Goal: Use online tool/utility: Utilize a website feature to perform a specific function

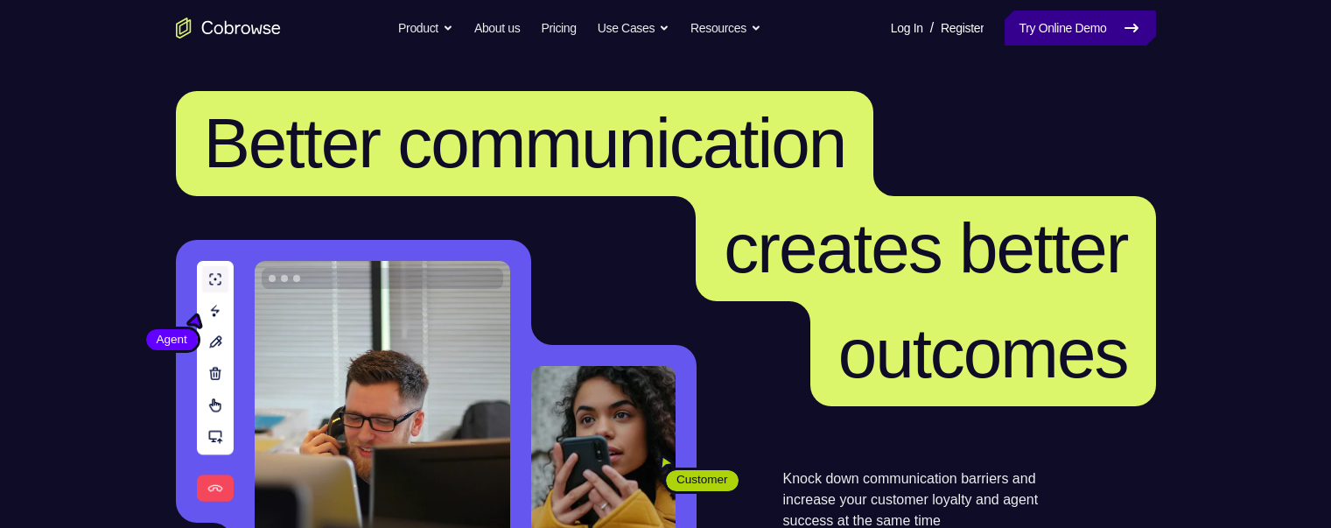
click at [657, 17] on link "Try Online Demo" at bounding box center [1080, 28] width 151 height 35
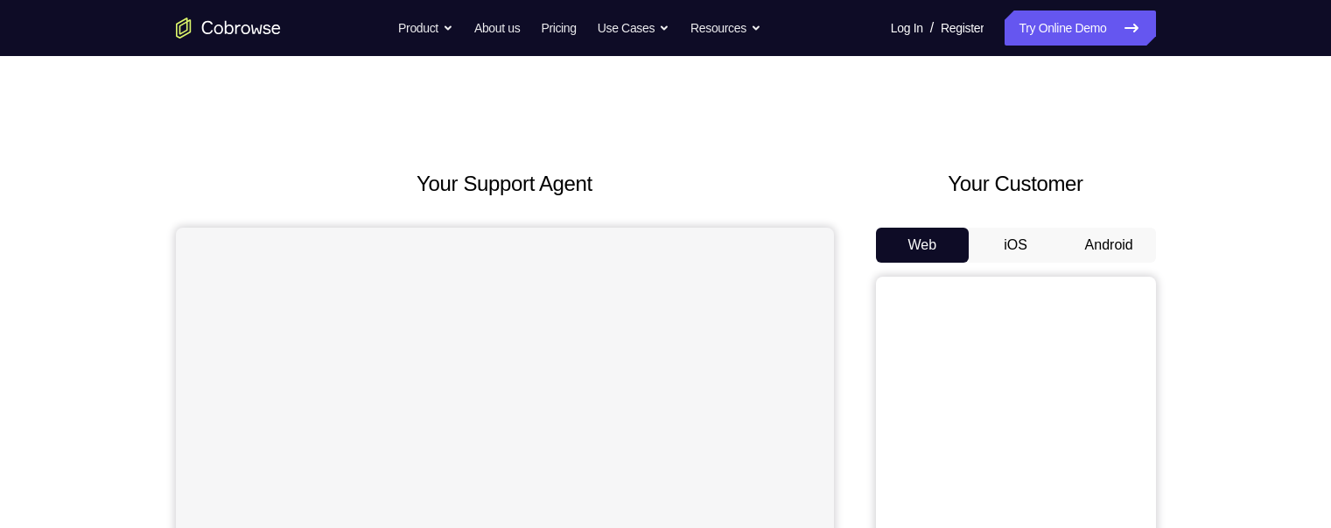
click at [1090, 244] on button "Android" at bounding box center [1109, 245] width 94 height 35
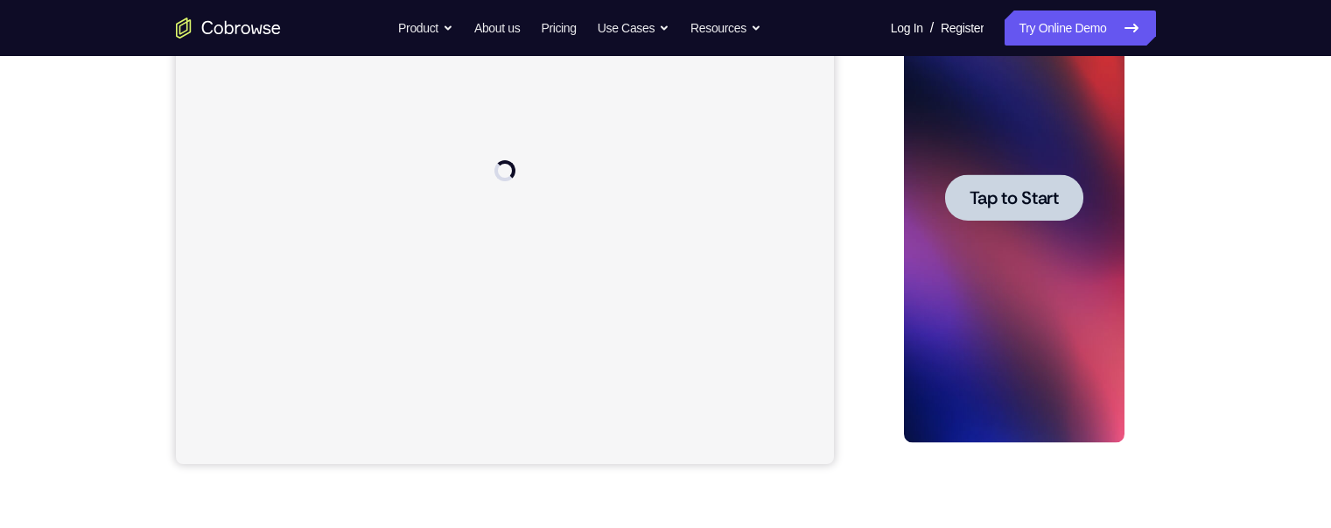
click at [1013, 194] on span "Tap to Start" at bounding box center [1014, 198] width 89 height 18
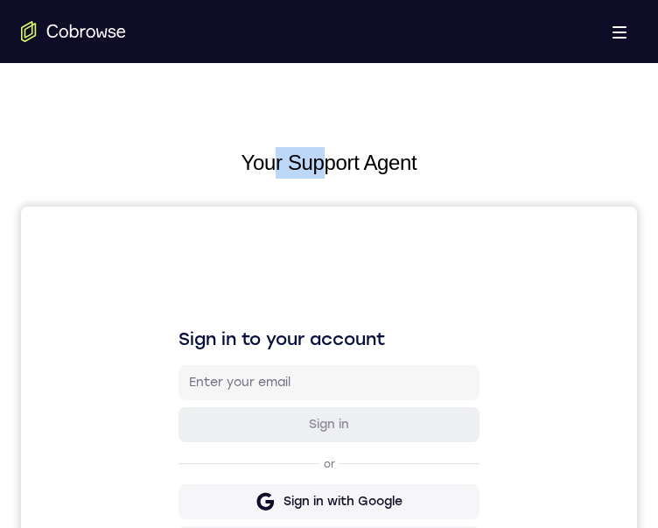
drag, startPoint x: 367, startPoint y: 32, endPoint x: 301, endPoint y: 24, distance: 66.1
click at [240, 41] on div "Open main menu" at bounding box center [329, 31] width 658 height 63
drag, startPoint x: 383, startPoint y: 67, endPoint x: 330, endPoint y: 67, distance: 53.4
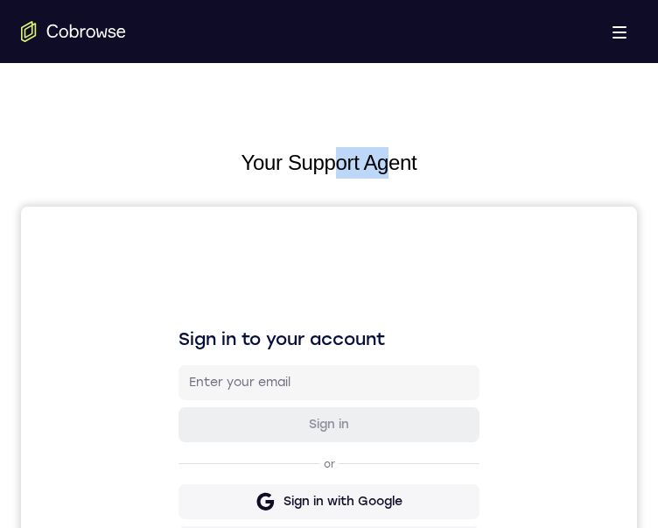
click at [620, 33] on button "Open main menu" at bounding box center [619, 31] width 35 height 35
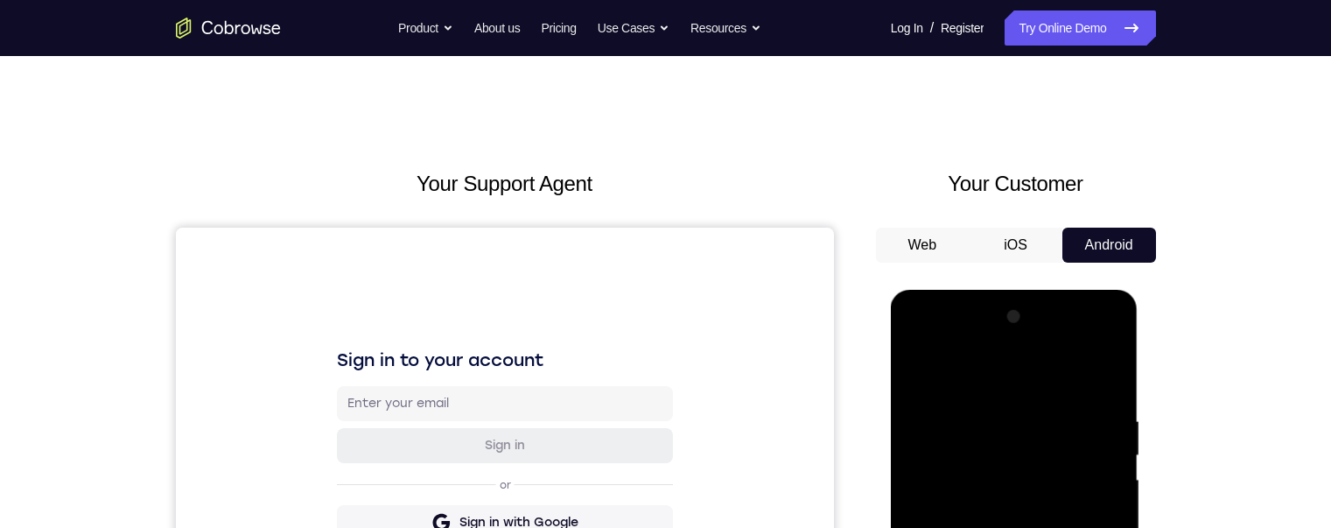
scroll to position [438, 0]
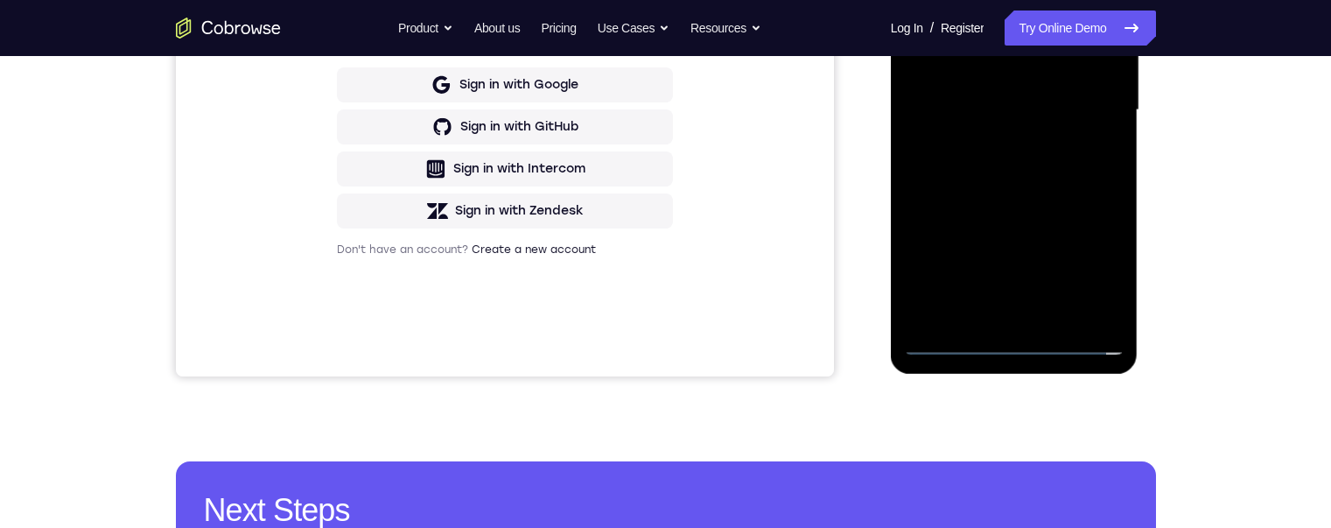
click at [1013, 333] on div at bounding box center [1014, 110] width 221 height 490
click at [1012, 338] on div at bounding box center [1014, 110] width 221 height 490
click at [1090, 261] on div at bounding box center [1014, 110] width 221 height 490
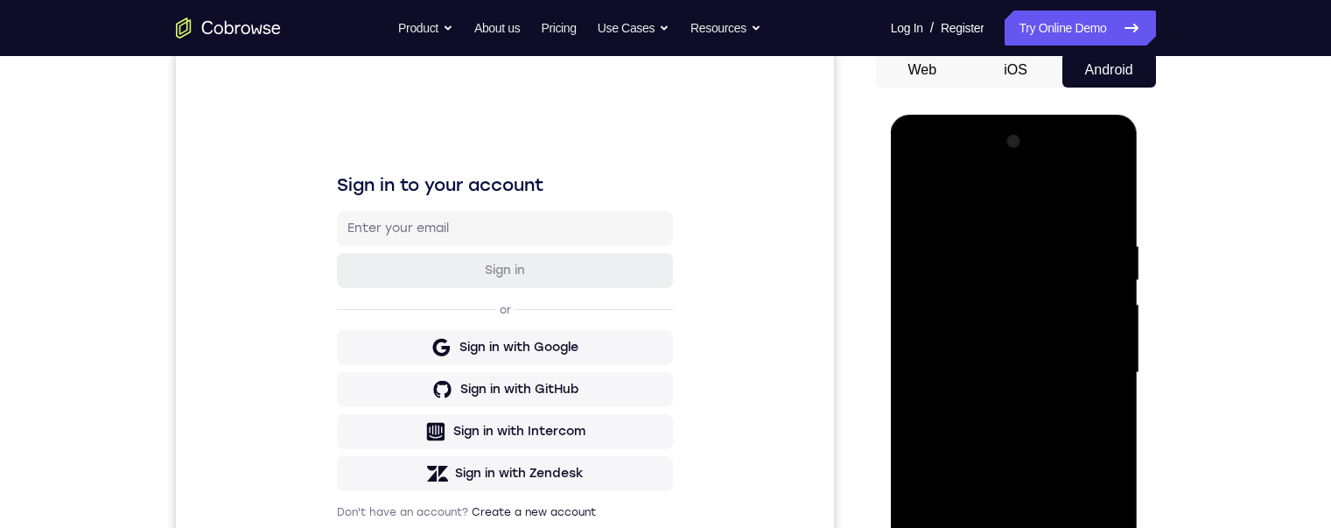
click at [980, 196] on div at bounding box center [1014, 373] width 221 height 490
click at [1090, 357] on div at bounding box center [1014, 373] width 221 height 490
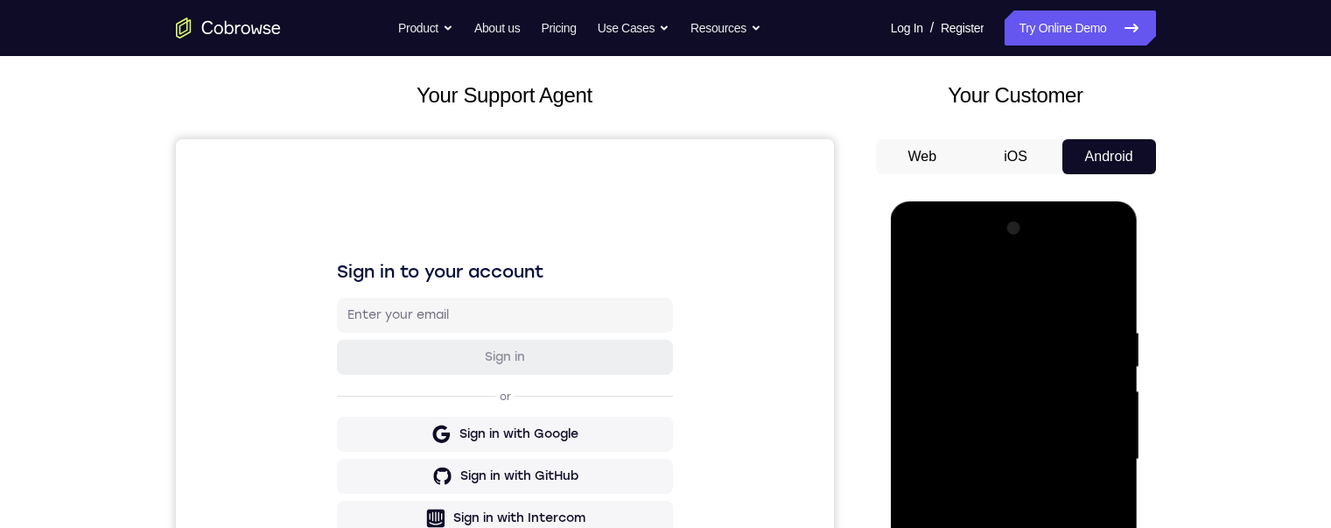
scroll to position [263, 0]
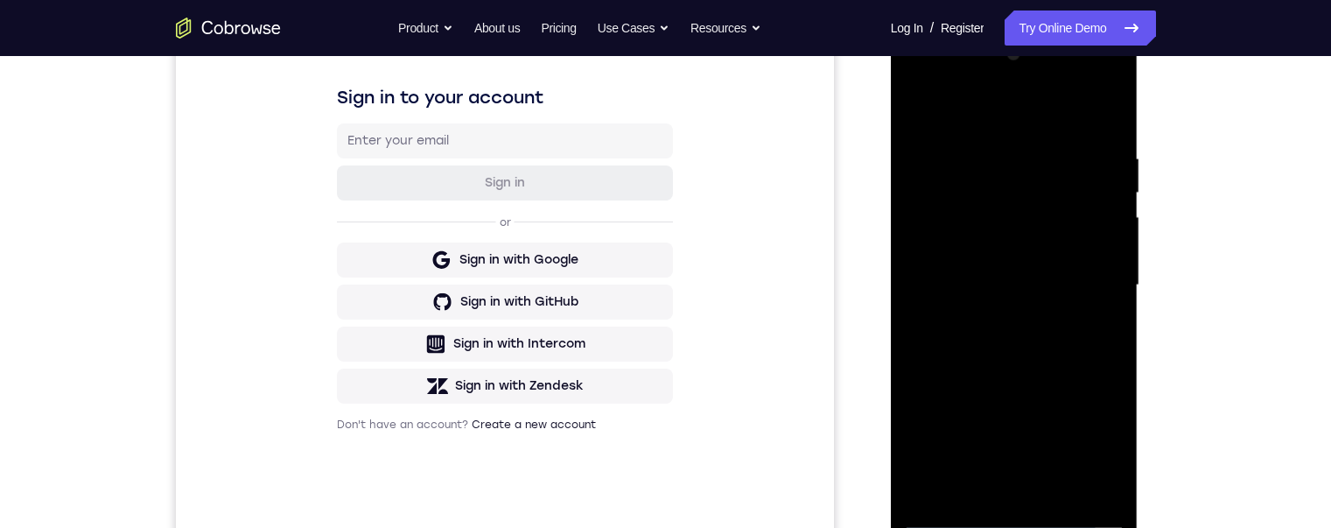
click at [998, 486] on div at bounding box center [1014, 285] width 221 height 490
click at [964, 264] on div at bounding box center [1014, 285] width 221 height 490
click at [931, 249] on div at bounding box center [1014, 285] width 221 height 490
click at [942, 288] on div at bounding box center [1014, 285] width 221 height 490
click at [982, 335] on div at bounding box center [1014, 285] width 221 height 490
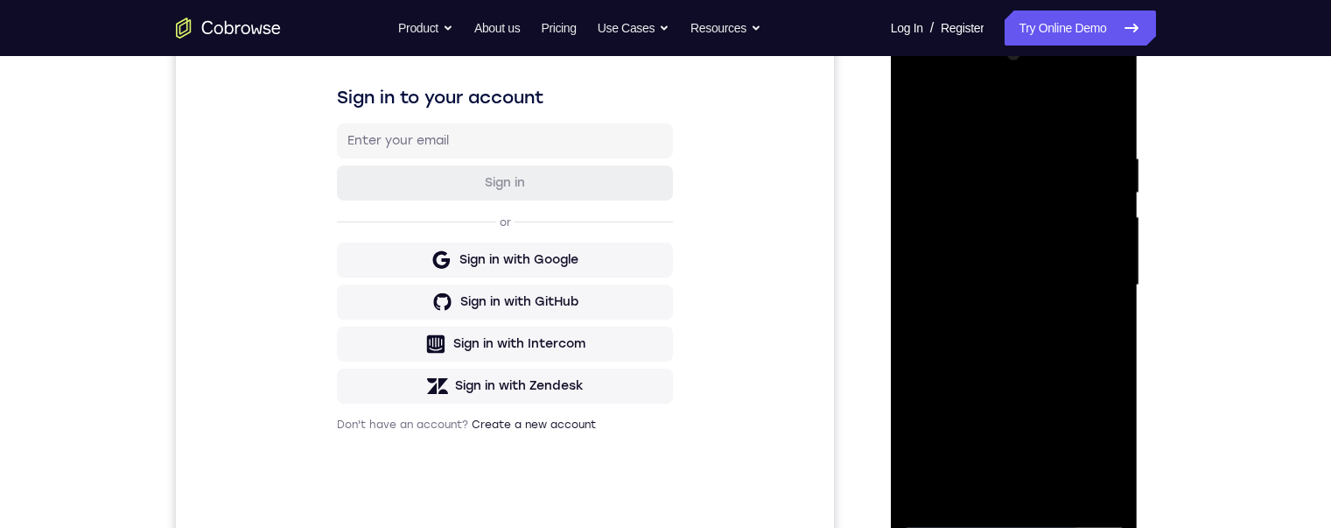
click at [1022, 336] on div at bounding box center [1014, 285] width 221 height 490
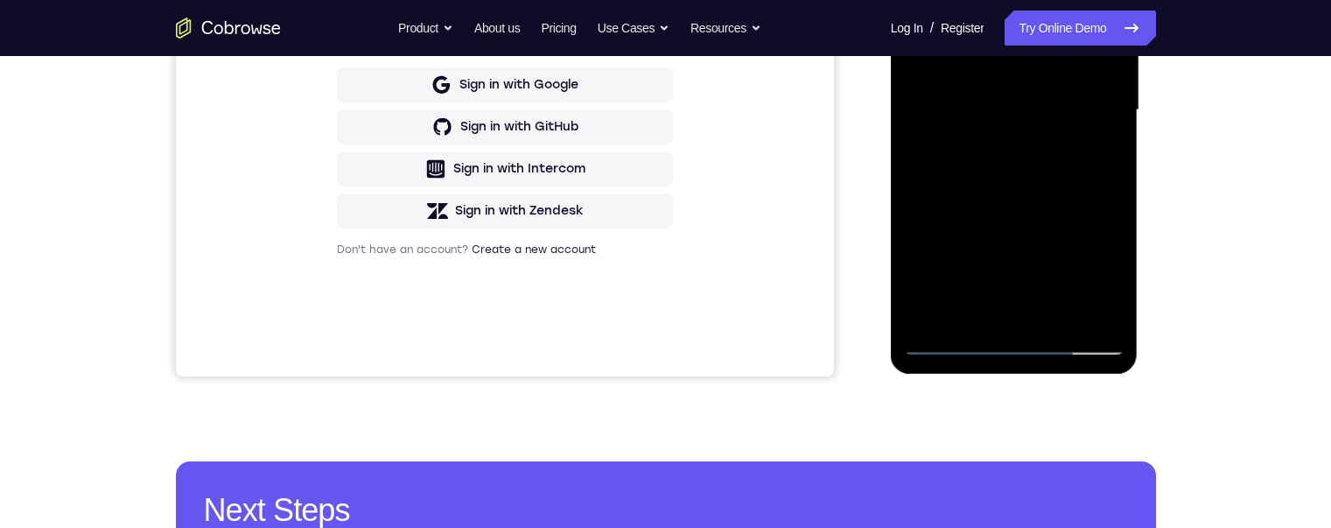
scroll to position [350, 0]
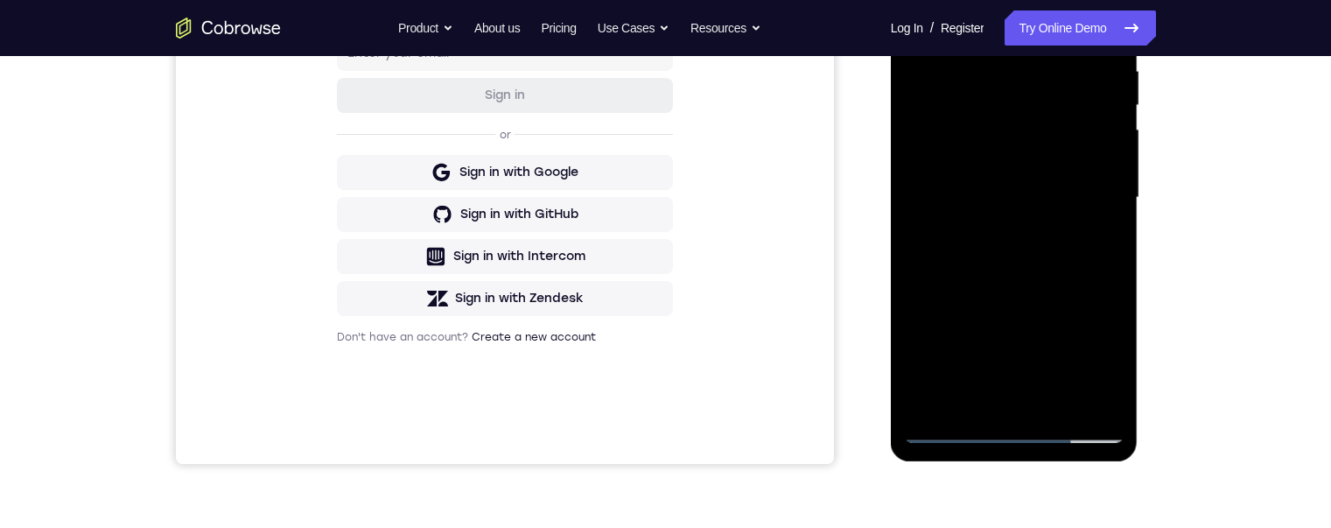
click at [1015, 270] on div at bounding box center [1014, 198] width 221 height 490
click at [1108, 10] on div at bounding box center [1014, 198] width 221 height 490
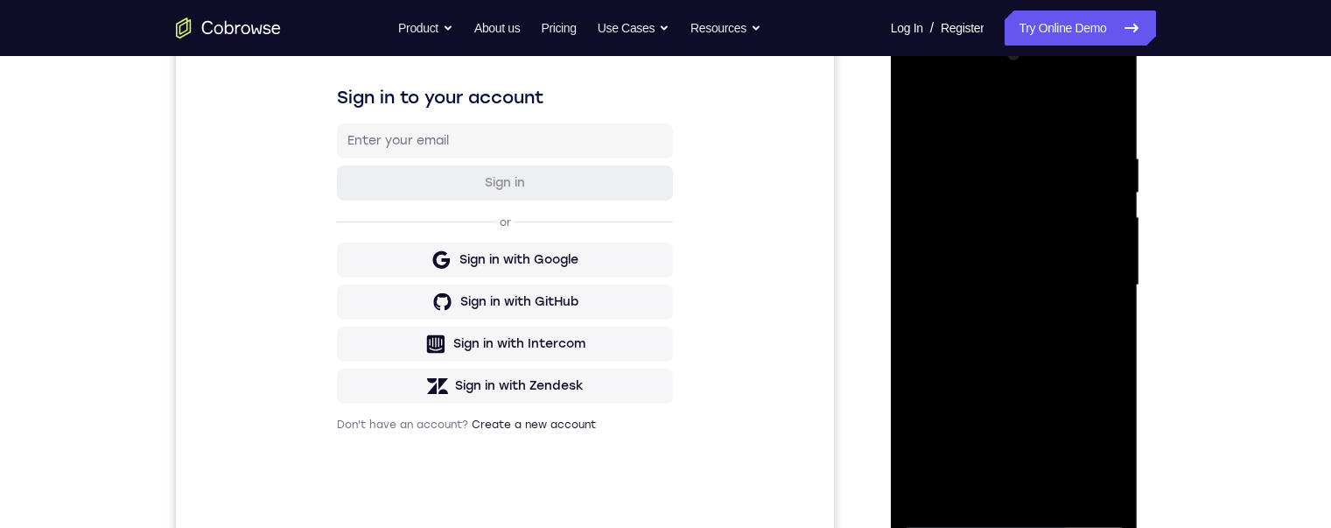
click at [1108, 102] on div at bounding box center [1014, 285] width 221 height 490
click at [1027, 151] on div at bounding box center [1014, 285] width 221 height 490
click at [922, 107] on div at bounding box center [1014, 285] width 221 height 490
click at [1059, 491] on div at bounding box center [1014, 285] width 221 height 490
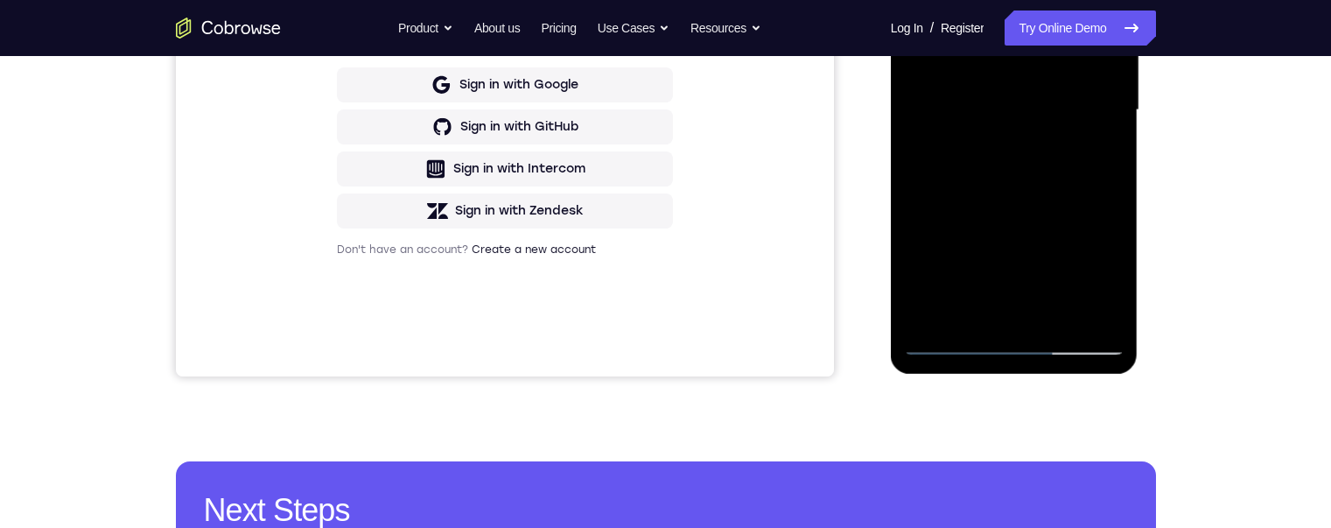
click at [1009, 211] on div at bounding box center [1014, 110] width 221 height 490
click at [1006, 87] on div at bounding box center [1014, 110] width 221 height 490
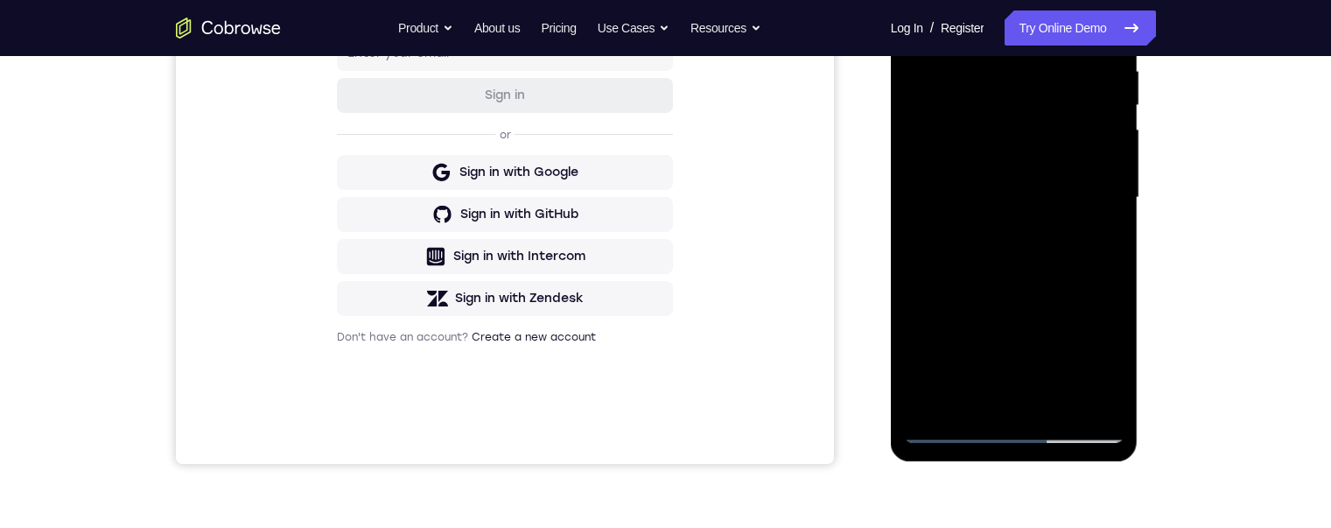
click at [1023, 395] on div at bounding box center [1014, 198] width 221 height 490
click at [970, 396] on div at bounding box center [1014, 198] width 221 height 490
click at [963, 323] on div at bounding box center [1014, 198] width 221 height 490
click at [1091, 216] on div at bounding box center [1014, 198] width 221 height 490
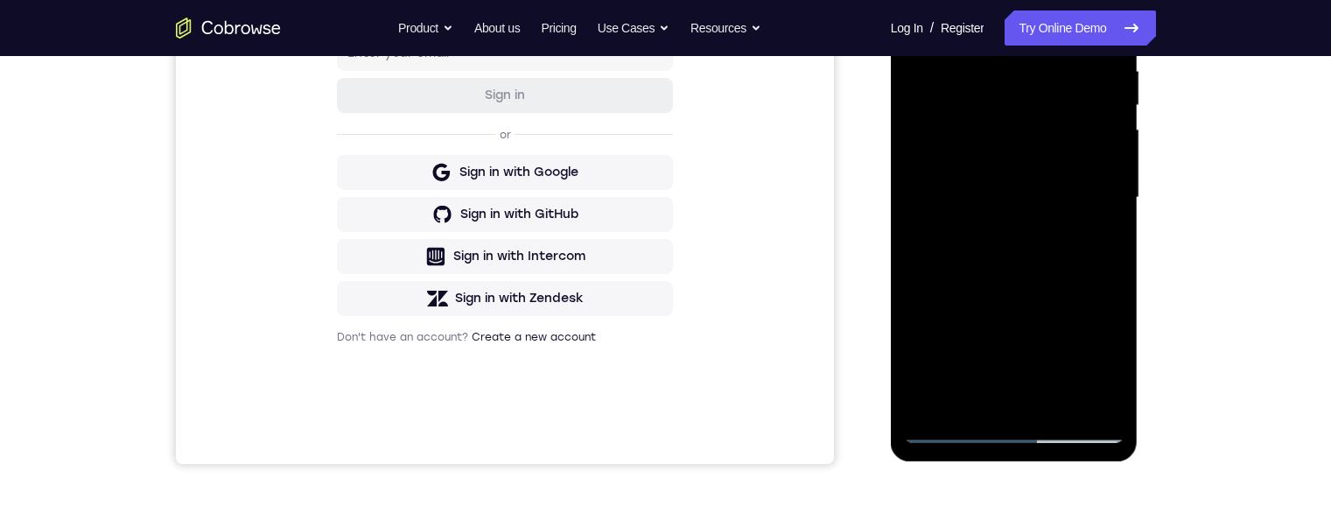
click at [1098, 392] on div at bounding box center [1014, 198] width 221 height 490
click at [920, 18] on div at bounding box center [1014, 198] width 221 height 490
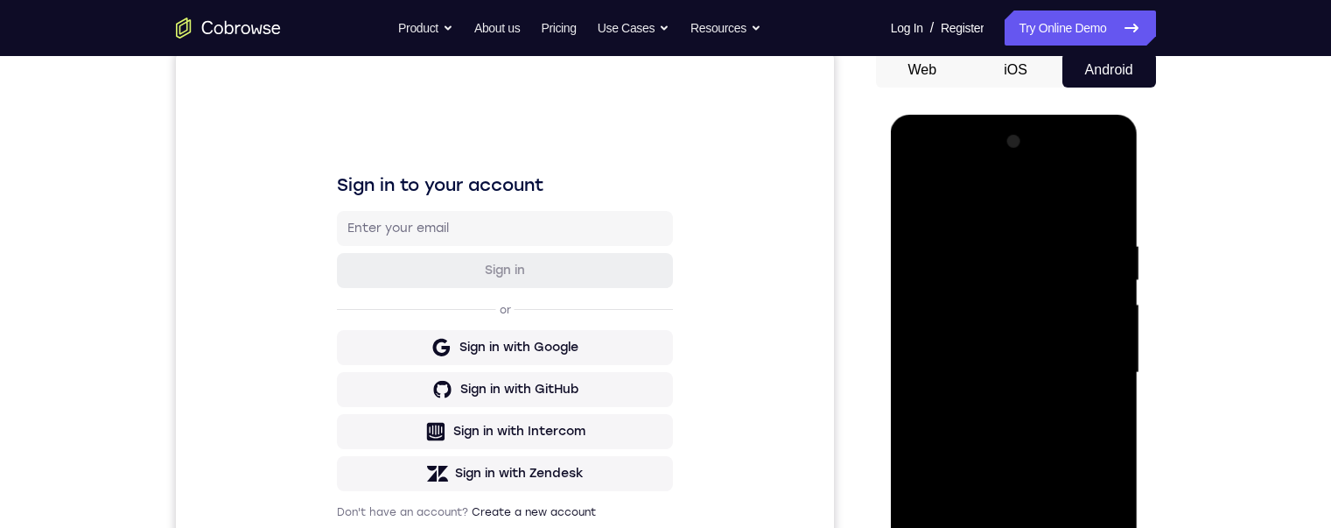
click at [927, 186] on div at bounding box center [1014, 373] width 221 height 490
click at [980, 231] on div at bounding box center [1014, 373] width 221 height 490
click at [1104, 200] on div at bounding box center [1014, 373] width 221 height 490
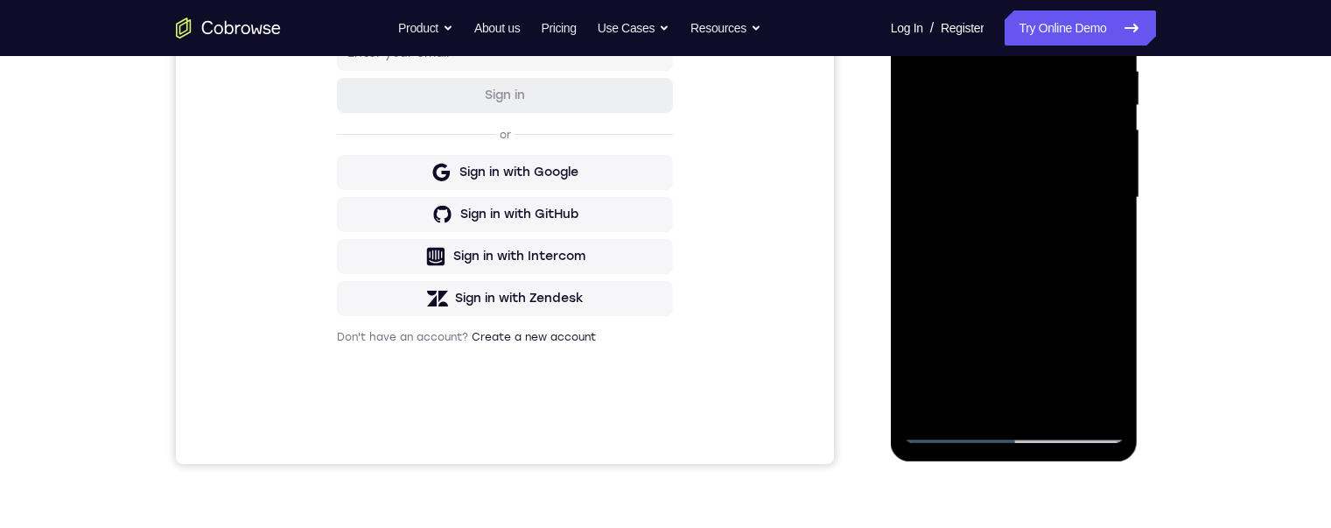
click at [1061, 396] on div at bounding box center [1014, 198] width 221 height 490
click at [1016, 217] on div at bounding box center [1014, 198] width 221 height 490
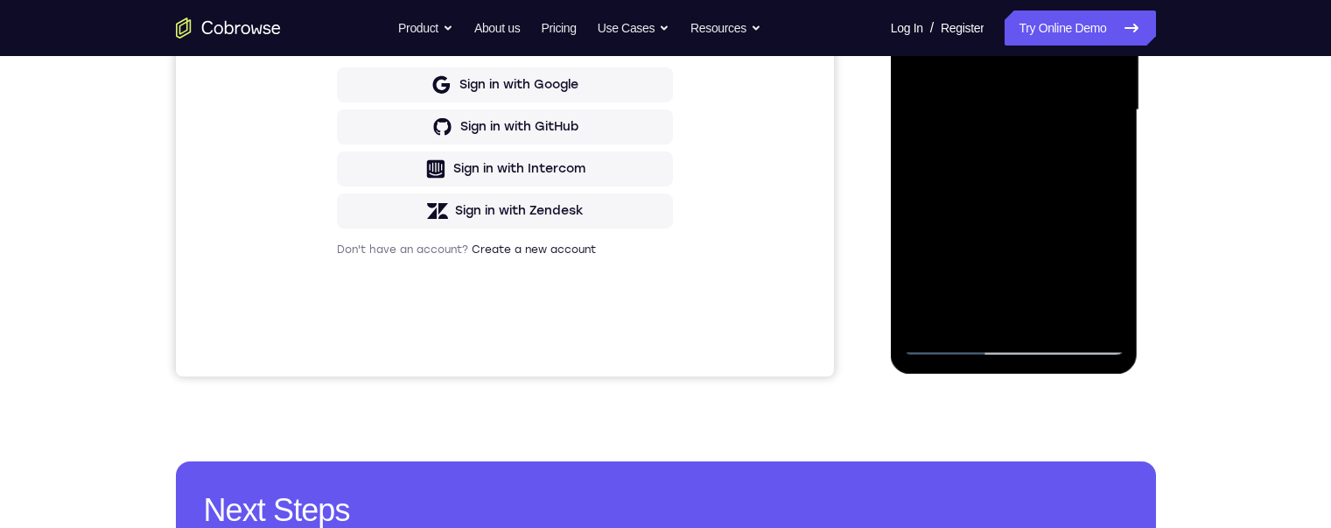
scroll to position [175, 0]
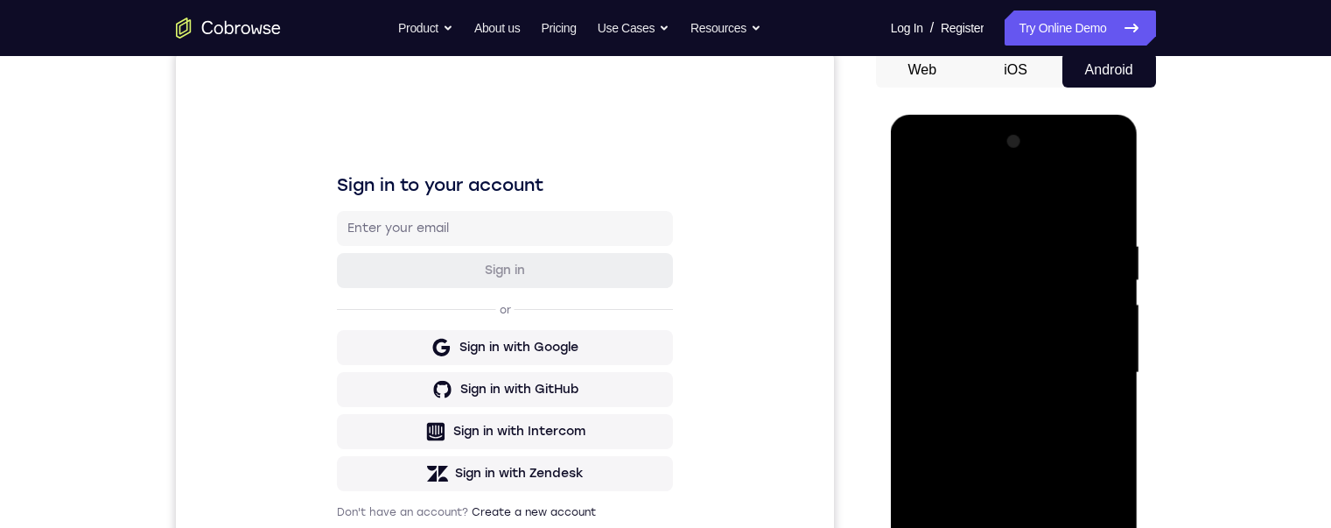
click at [921, 200] on div at bounding box center [1014, 373] width 221 height 490
click at [919, 191] on div at bounding box center [1014, 373] width 221 height 490
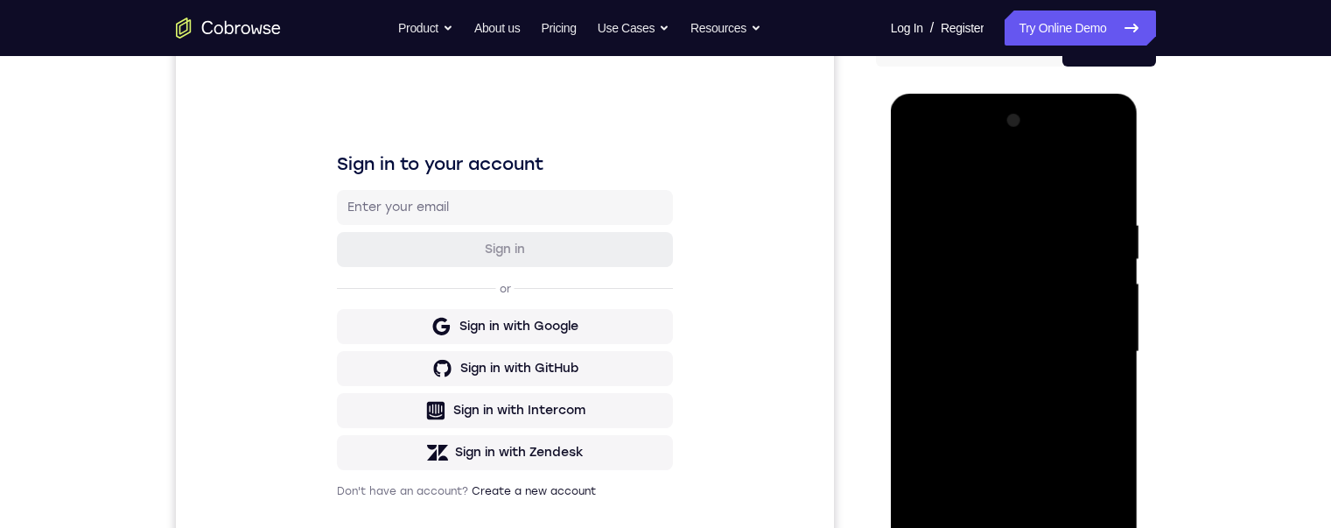
scroll to position [350, 0]
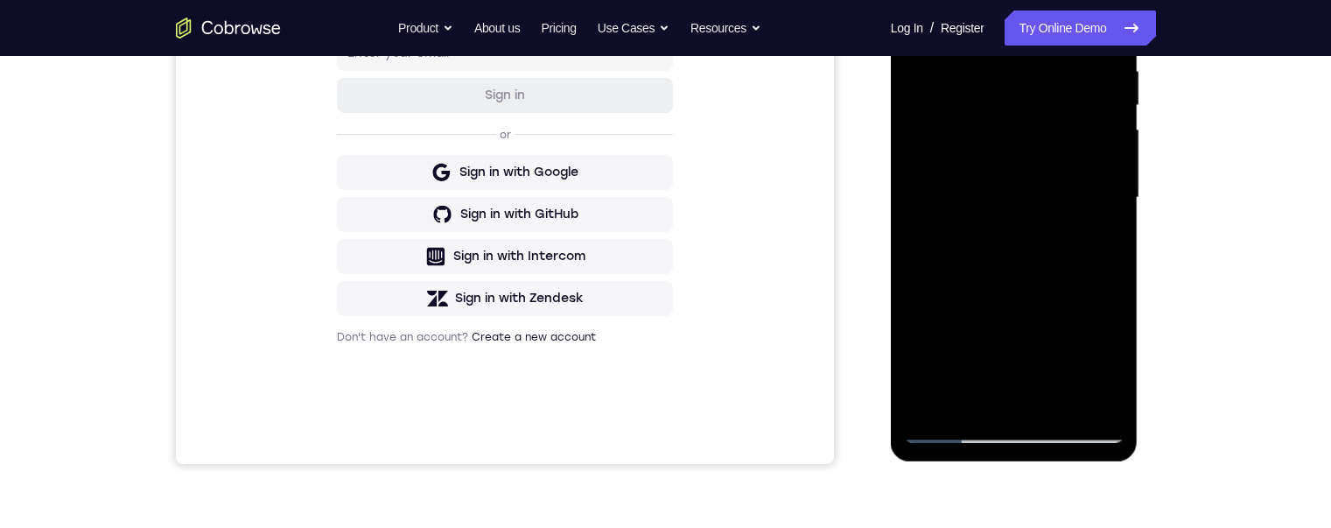
drag, startPoint x: 1019, startPoint y: 308, endPoint x: 1016, endPoint y: 326, distance: 18.6
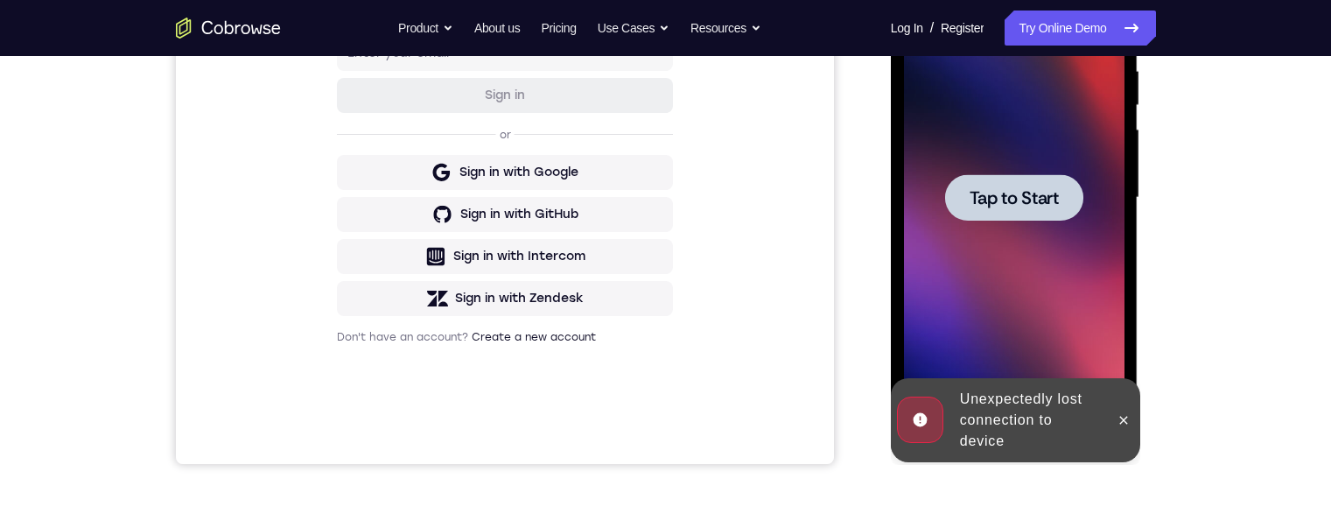
click at [1027, 206] on span "Tap to Start" at bounding box center [1014, 198] width 89 height 18
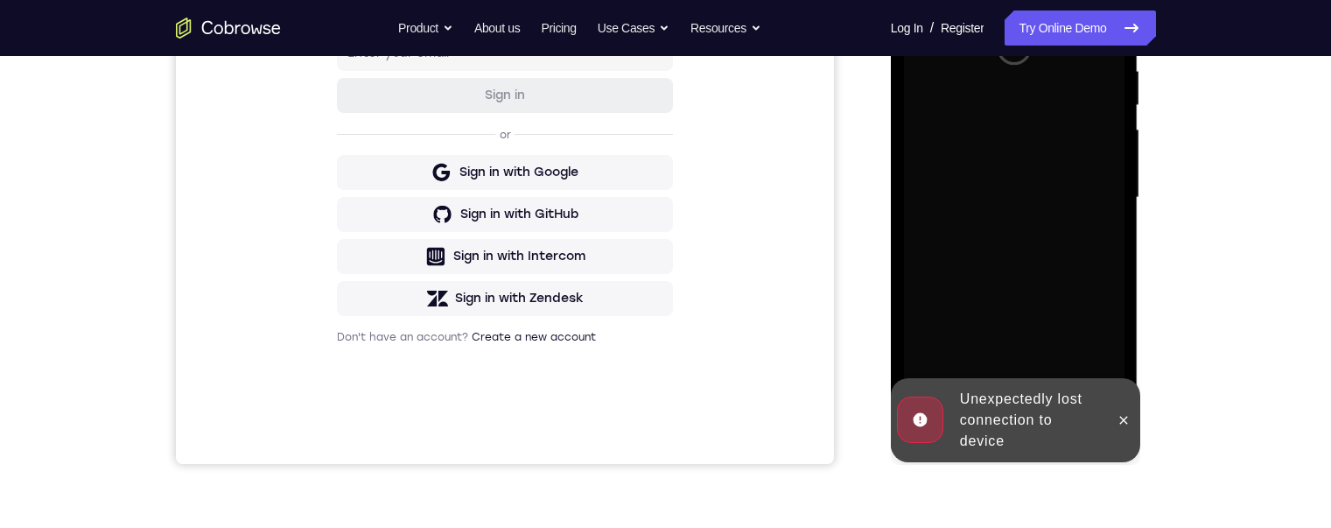
scroll to position [354, 0]
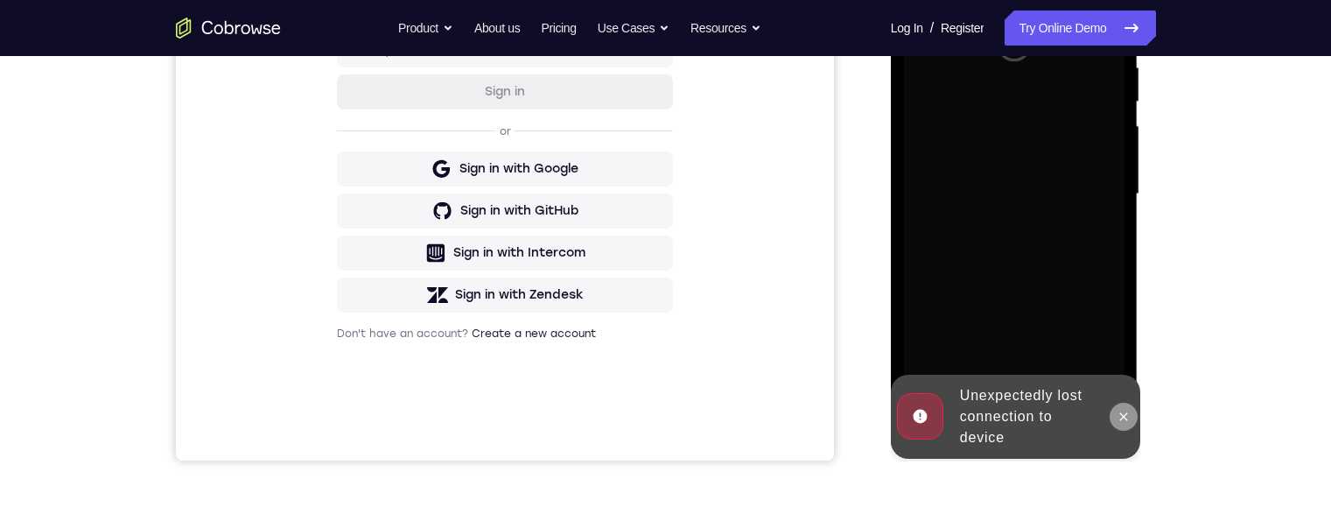
click at [1125, 407] on button at bounding box center [1124, 417] width 28 height 28
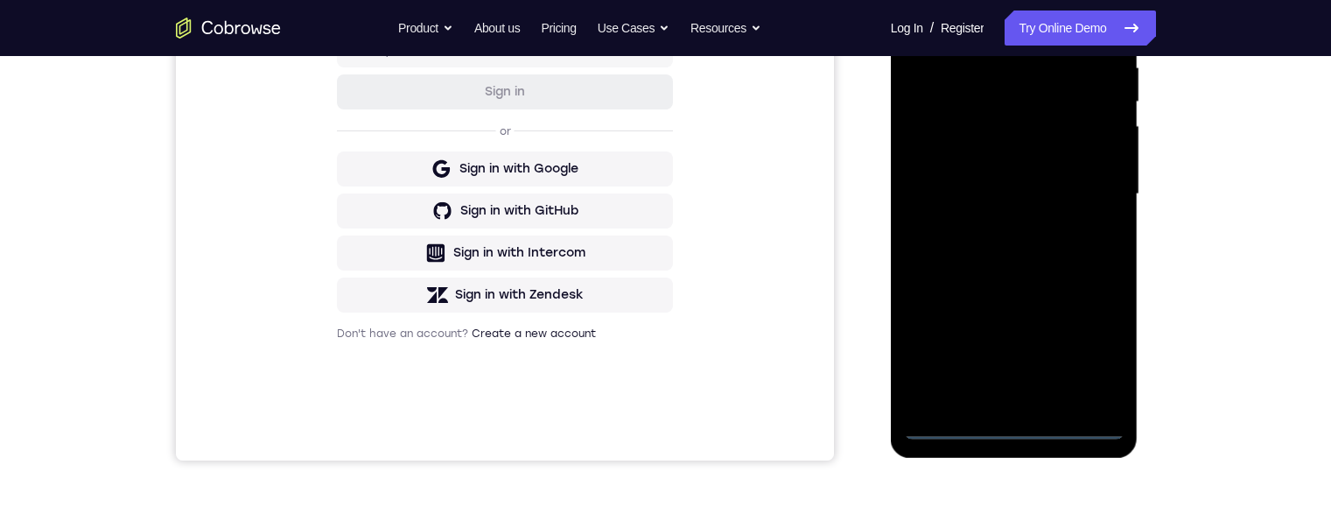
click at [1015, 424] on div at bounding box center [1014, 194] width 221 height 490
click at [1103, 357] on div at bounding box center [1014, 194] width 221 height 490
click at [1059, 32] on div at bounding box center [1014, 194] width 221 height 490
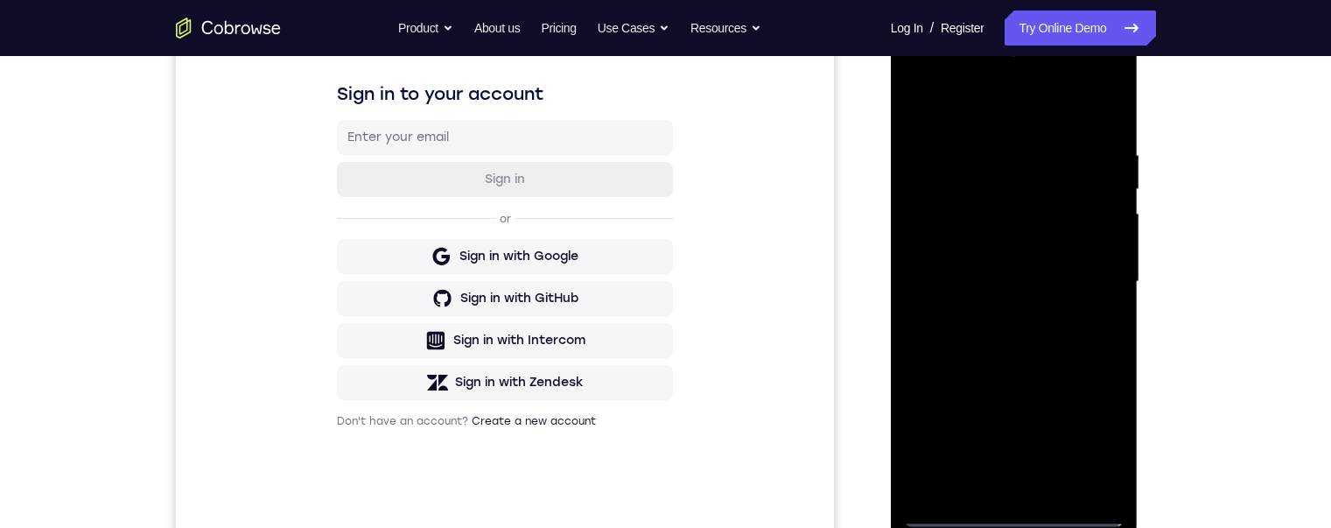
click at [1089, 278] on div at bounding box center [1014, 282] width 221 height 490
click at [991, 482] on div at bounding box center [1014, 282] width 221 height 490
click at [981, 259] on div at bounding box center [1014, 282] width 221 height 490
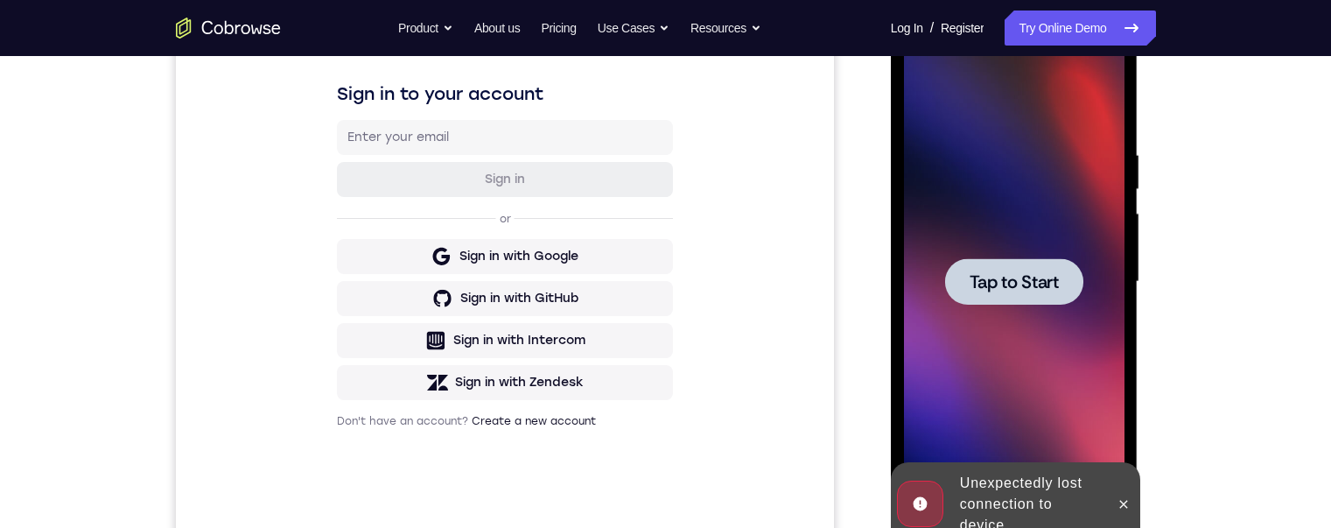
click at [991, 269] on div at bounding box center [1014, 281] width 138 height 46
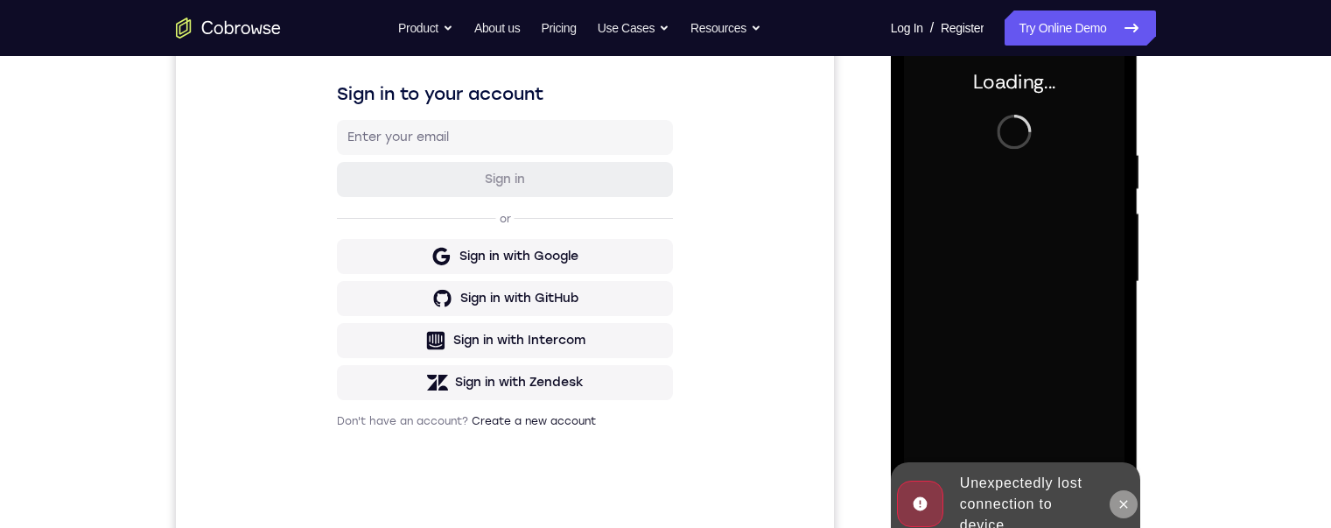
click at [1124, 498] on icon at bounding box center [1124, 504] width 14 height 14
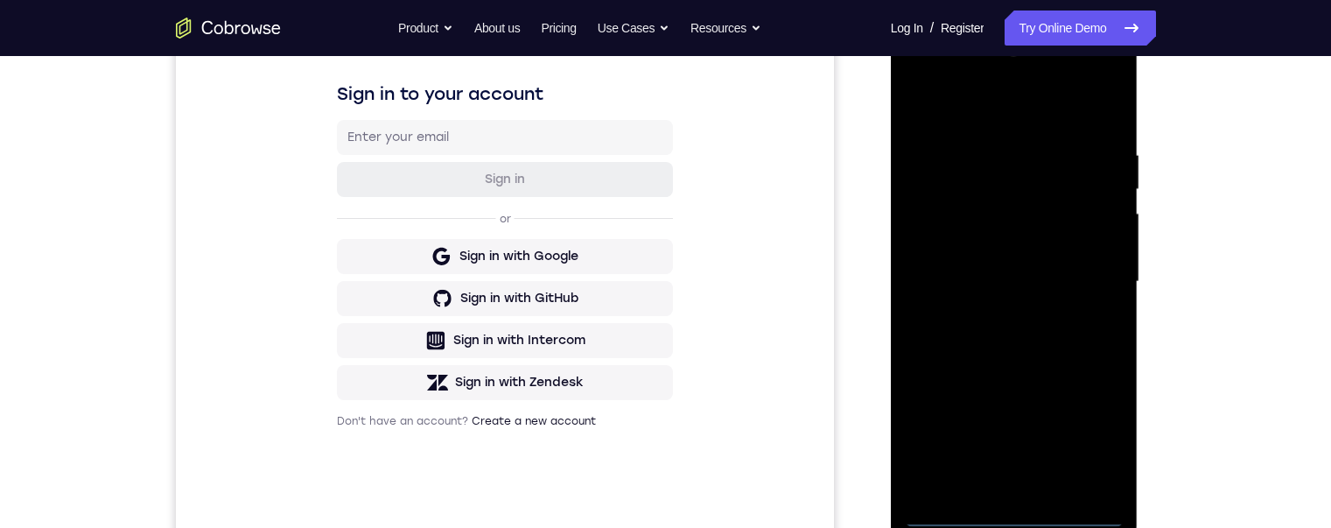
scroll to position [354, 0]
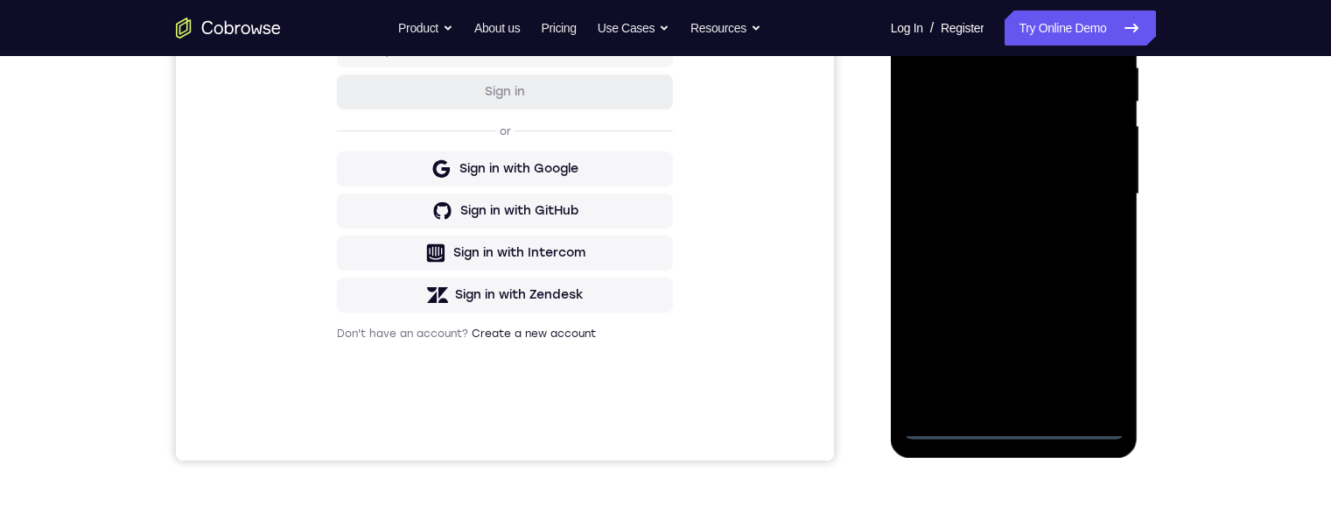
click at [1015, 422] on div at bounding box center [1014, 194] width 221 height 490
click at [1085, 343] on div at bounding box center [1014, 194] width 221 height 490
click at [1014, 25] on div at bounding box center [1014, 194] width 221 height 490
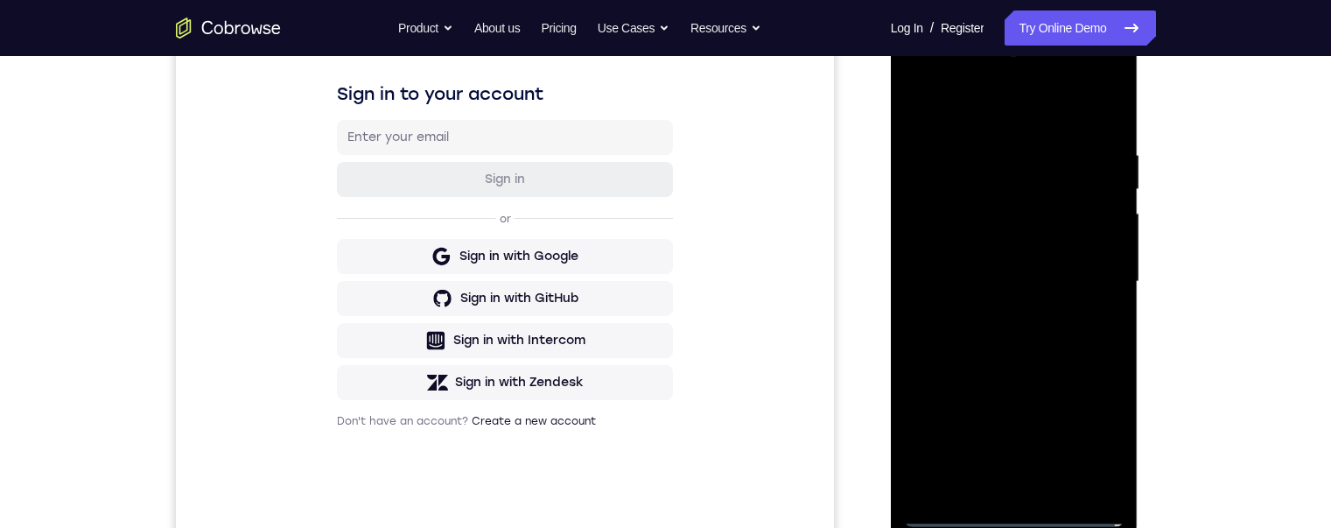
click at [1081, 275] on div at bounding box center [1014, 282] width 221 height 490
click at [1001, 310] on div at bounding box center [1014, 282] width 221 height 490
click at [1043, 263] on div at bounding box center [1014, 282] width 221 height 490
click at [1039, 260] on div at bounding box center [1014, 282] width 221 height 490
click at [1023, 277] on div at bounding box center [1014, 282] width 221 height 490
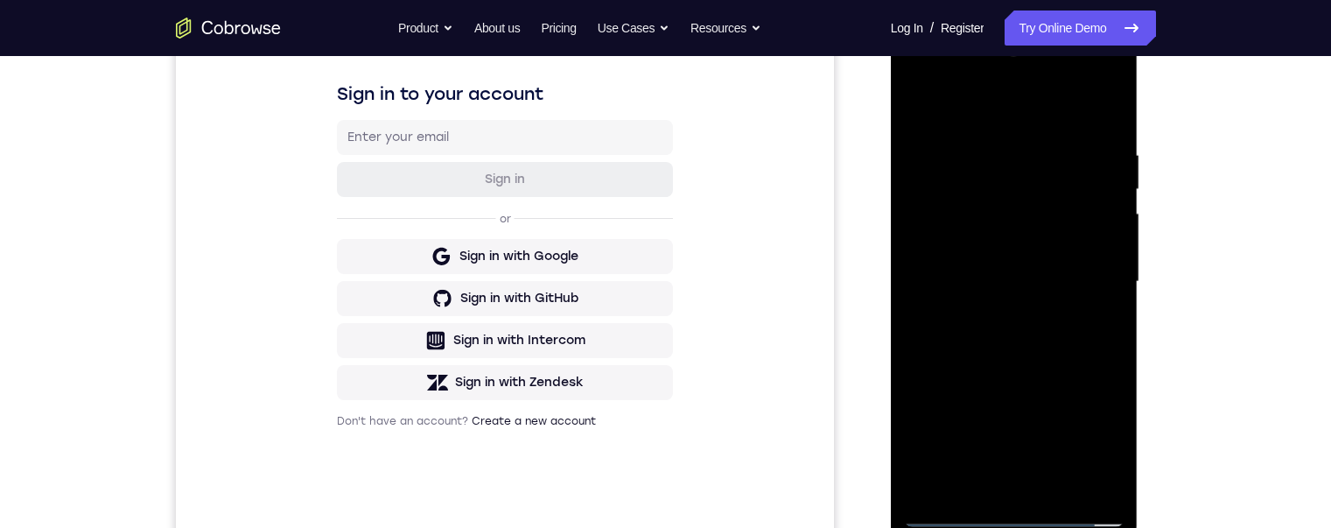
click at [1008, 344] on div at bounding box center [1014, 282] width 221 height 490
click at [1026, 328] on div at bounding box center [1014, 282] width 221 height 490
click at [1019, 482] on div at bounding box center [1014, 282] width 221 height 490
click at [1008, 338] on div at bounding box center [1014, 282] width 221 height 490
click at [1106, 129] on div at bounding box center [1014, 282] width 221 height 490
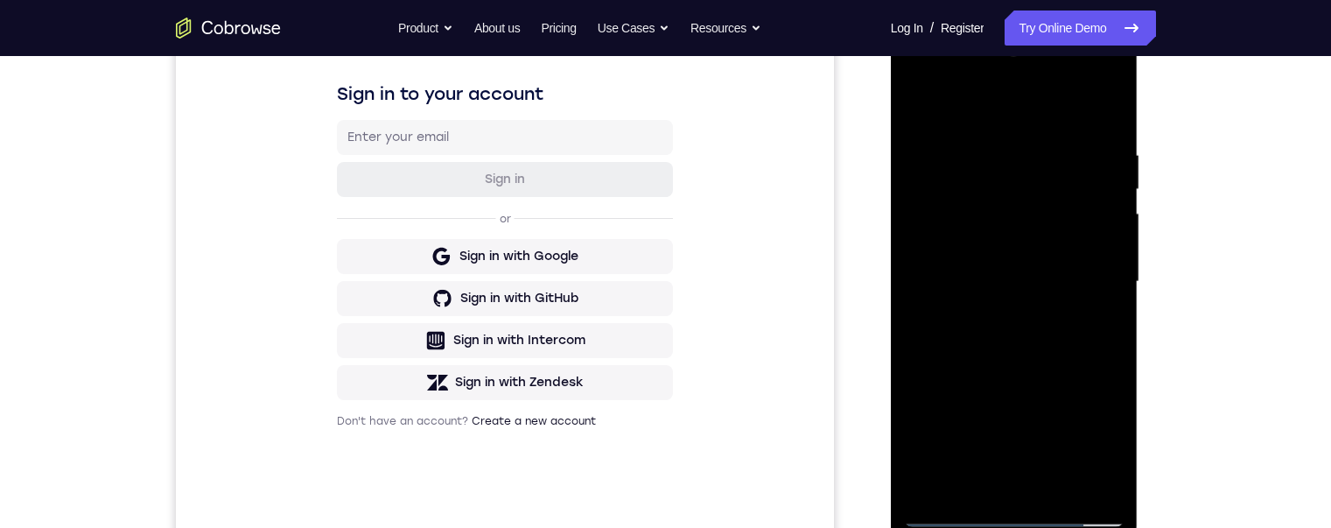
click at [1101, 129] on div at bounding box center [1014, 282] width 221 height 490
click at [1020, 338] on div at bounding box center [1014, 282] width 221 height 490
click at [1006, 488] on div at bounding box center [1014, 282] width 221 height 490
click at [1008, 172] on div at bounding box center [1014, 282] width 221 height 490
click at [951, 508] on div at bounding box center [1014, 282] width 221 height 490
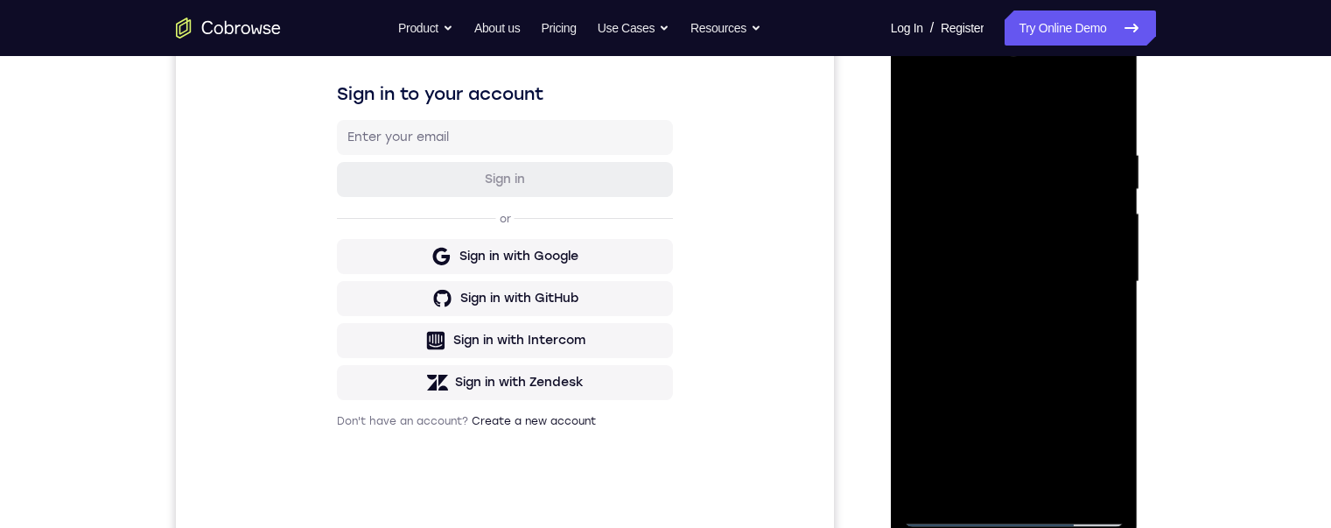
click at [952, 508] on div at bounding box center [1014, 282] width 221 height 490
click at [949, 511] on div at bounding box center [1014, 282] width 221 height 490
click at [949, 505] on div at bounding box center [1014, 282] width 221 height 490
click at [949, 508] on div at bounding box center [1014, 282] width 221 height 490
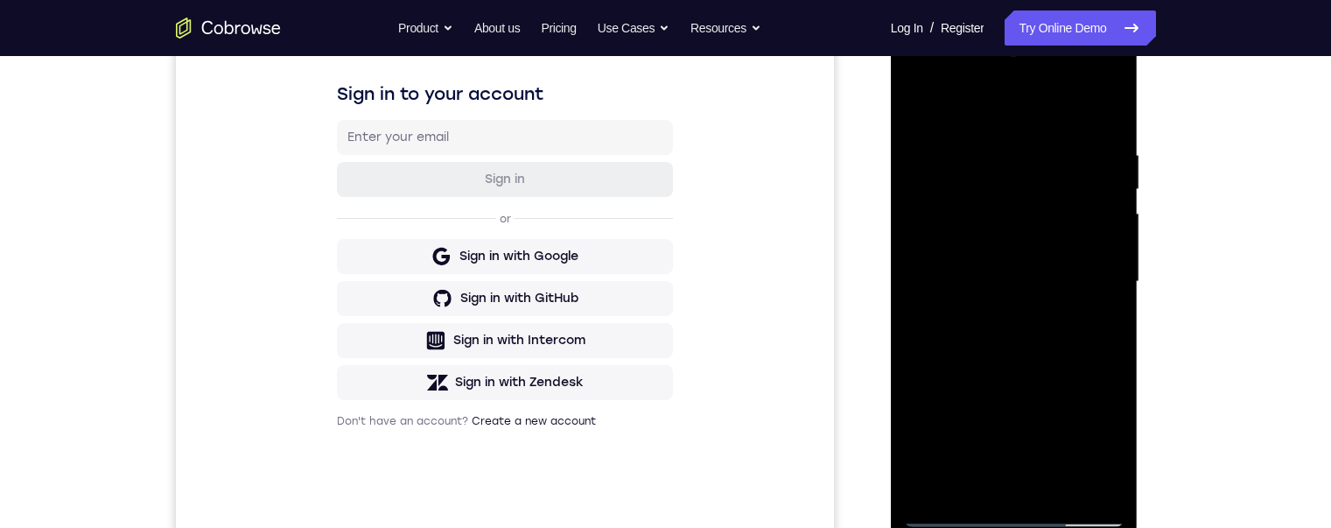
click at [1110, 130] on div at bounding box center [1014, 282] width 221 height 490
click at [1106, 133] on div at bounding box center [1014, 282] width 221 height 490
click at [949, 509] on div at bounding box center [1014, 282] width 221 height 490
click at [949, 514] on div at bounding box center [1014, 282] width 221 height 490
click at [1092, 437] on div at bounding box center [1014, 282] width 221 height 490
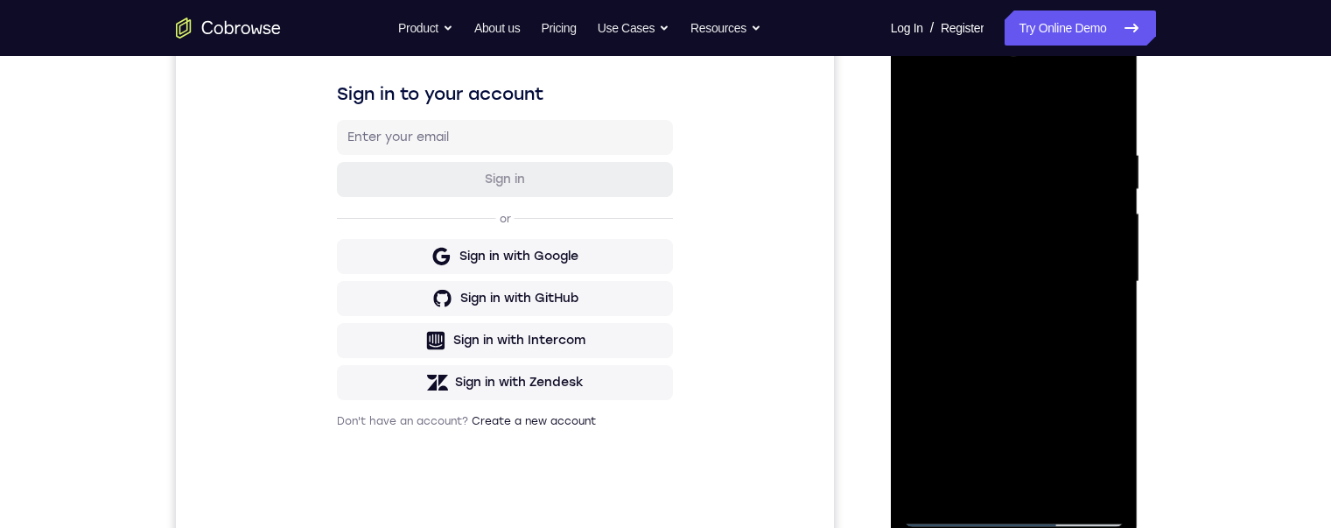
click at [938, 232] on div at bounding box center [1014, 282] width 221 height 490
click at [1036, 350] on div at bounding box center [1014, 282] width 221 height 490
drag, startPoint x: 1092, startPoint y: 490, endPoint x: 1090, endPoint y: 312, distance: 178.5
click at [1092, 489] on div at bounding box center [1014, 282] width 221 height 490
click at [1113, 100] on div at bounding box center [1014, 282] width 221 height 490
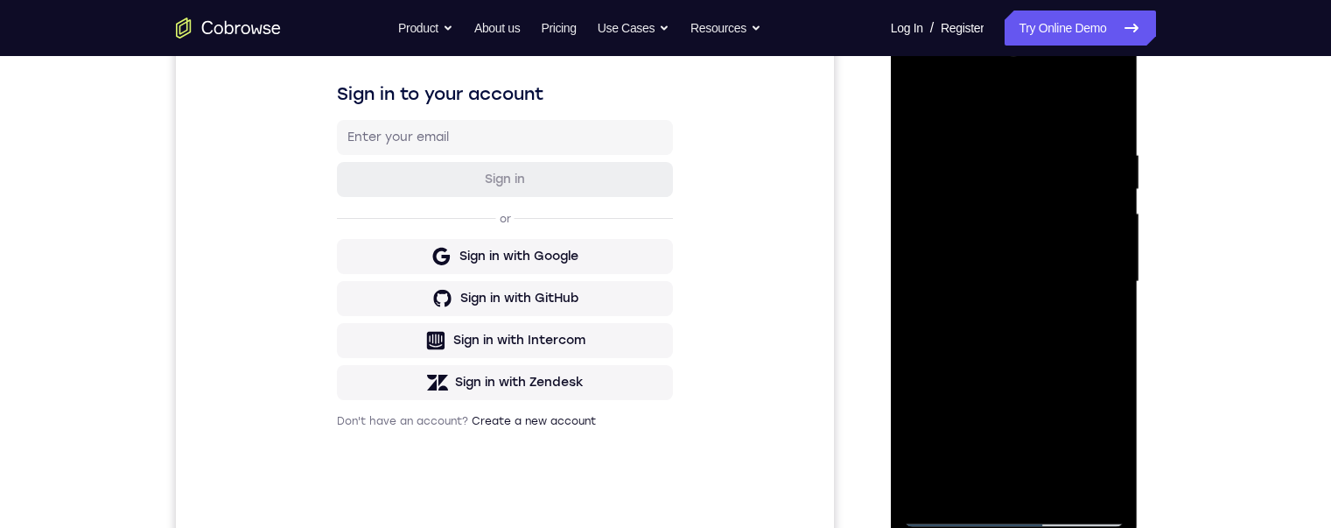
click at [1081, 184] on div at bounding box center [1014, 282] width 221 height 490
click at [971, 130] on div at bounding box center [1014, 282] width 221 height 490
click at [997, 441] on div at bounding box center [1014, 282] width 221 height 490
click at [1011, 430] on div at bounding box center [1014, 282] width 221 height 490
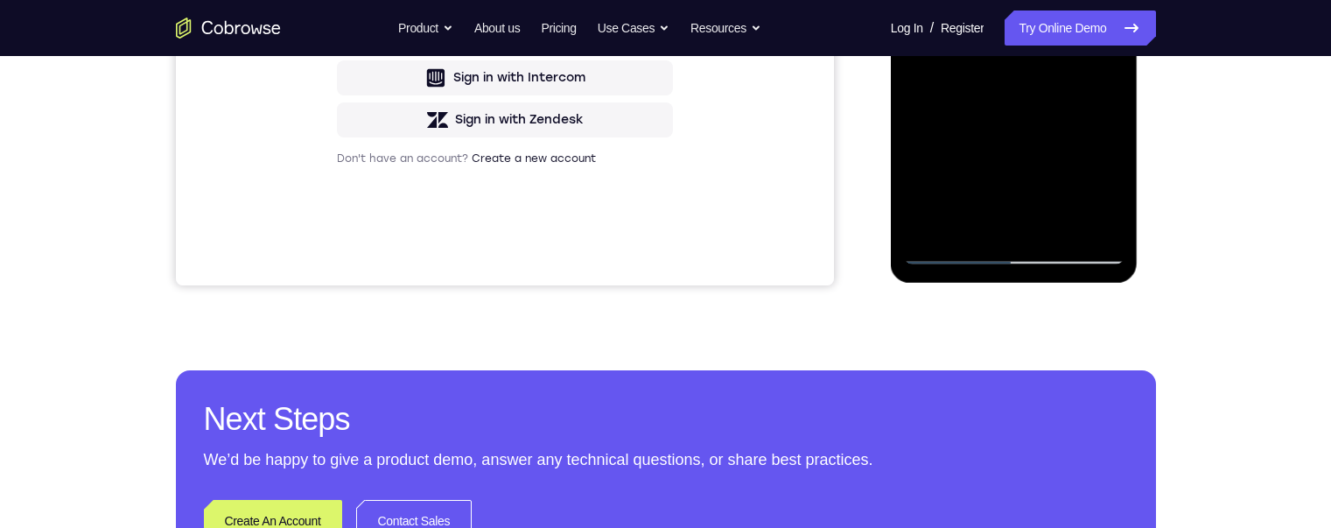
click at [924, 0] on div at bounding box center [1014, 19] width 221 height 490
click at [956, 250] on div at bounding box center [1014, 19] width 221 height 490
click at [954, 250] on div at bounding box center [1014, 19] width 221 height 490
click at [1048, 217] on div at bounding box center [1014, 19] width 221 height 490
click at [1015, 109] on div at bounding box center [1014, 19] width 221 height 490
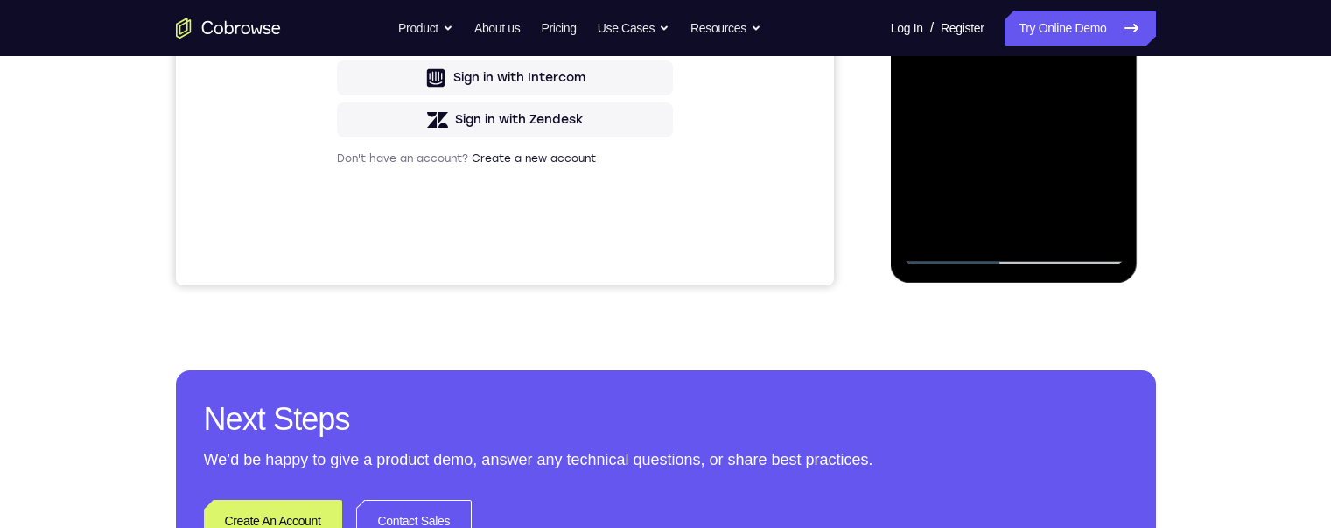
click at [970, 0] on div at bounding box center [1014, 19] width 221 height 490
click at [1005, 0] on div at bounding box center [1014, 19] width 221 height 490
click at [1021, 0] on div at bounding box center [1014, 19] width 221 height 490
click at [970, 0] on div at bounding box center [1014, 19] width 221 height 490
click at [976, 0] on div at bounding box center [1014, 19] width 221 height 490
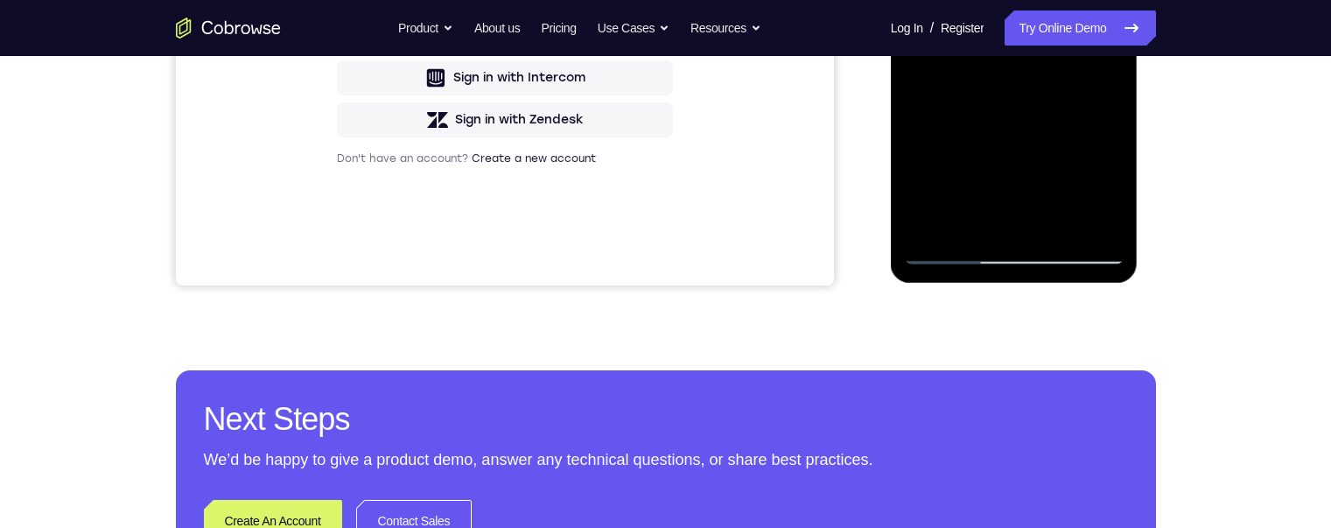
click at [942, 54] on div at bounding box center [1014, 19] width 221 height 490
click at [920, 0] on div at bounding box center [1014, 19] width 221 height 490
click at [1019, 161] on div at bounding box center [1014, 19] width 221 height 490
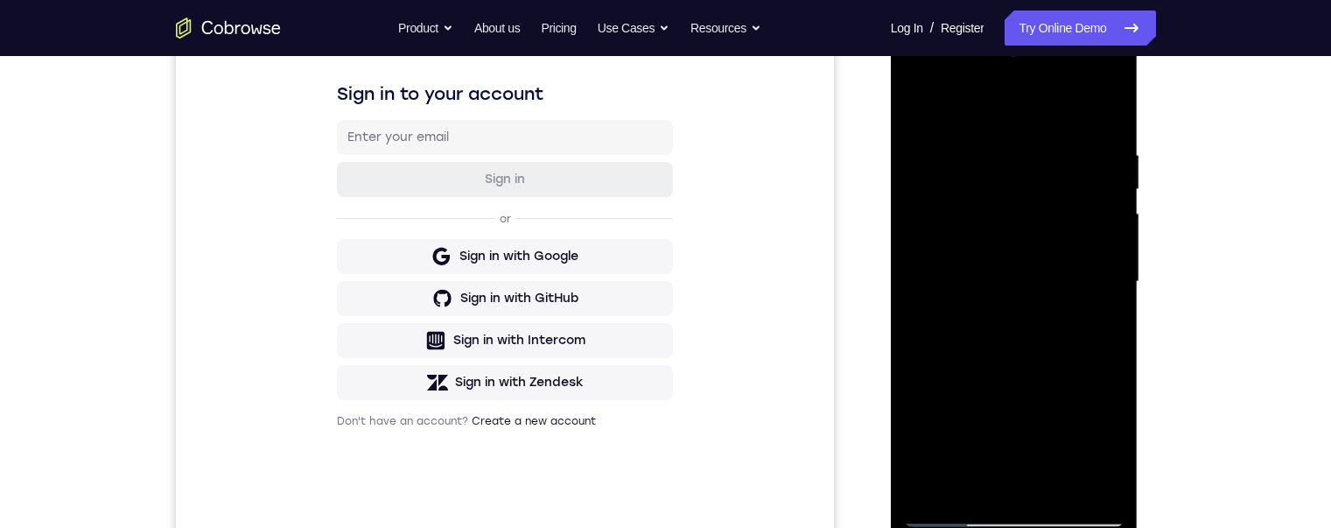
click at [920, 96] on div at bounding box center [1014, 282] width 221 height 490
click at [1022, 308] on div at bounding box center [1014, 282] width 221 height 490
click at [917, 91] on div at bounding box center [1014, 282] width 221 height 490
click at [933, 232] on div at bounding box center [1014, 282] width 221 height 490
click at [1020, 491] on div at bounding box center [1014, 282] width 221 height 490
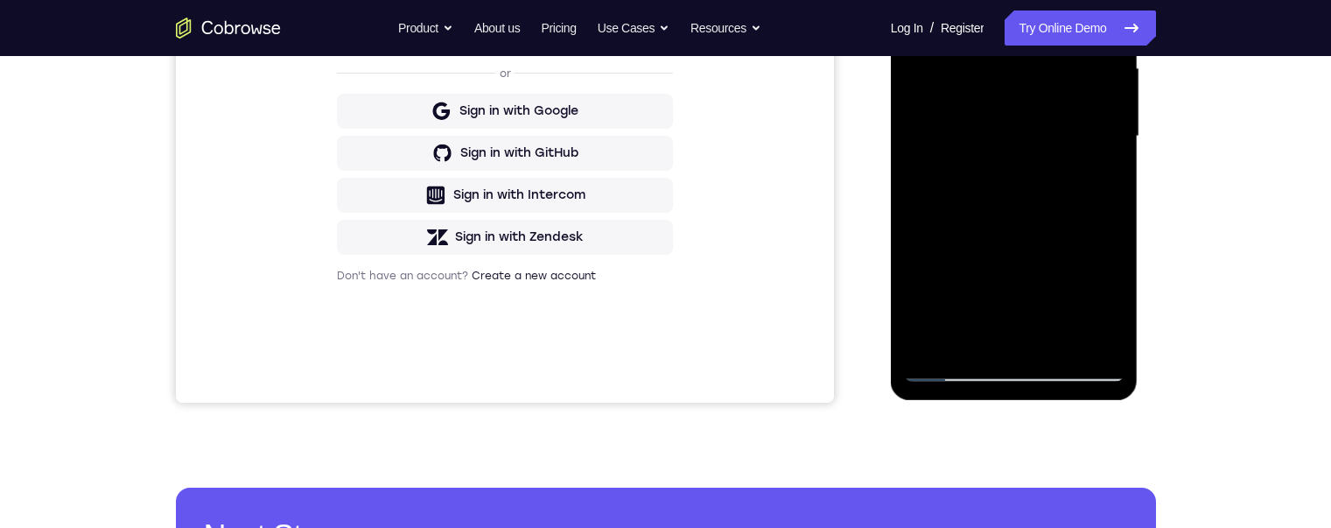
scroll to position [354, 0]
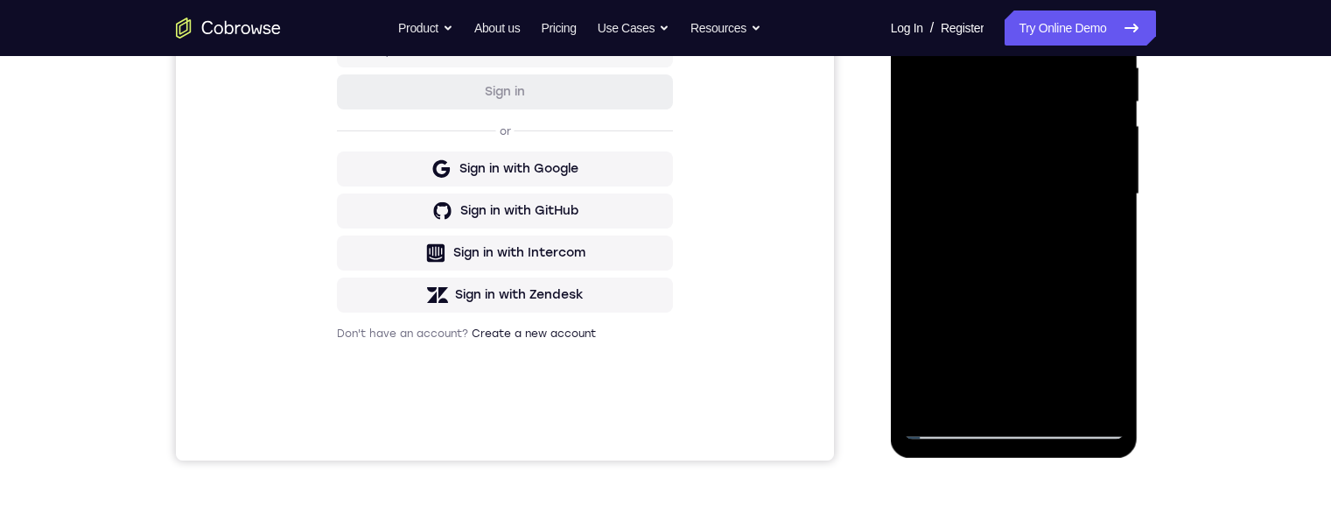
click at [1059, 396] on div at bounding box center [1014, 194] width 221 height 490
click at [1004, 169] on div at bounding box center [1014, 194] width 221 height 490
click at [925, 20] on div at bounding box center [1014, 194] width 221 height 490
click at [928, 19] on div at bounding box center [1014, 194] width 221 height 490
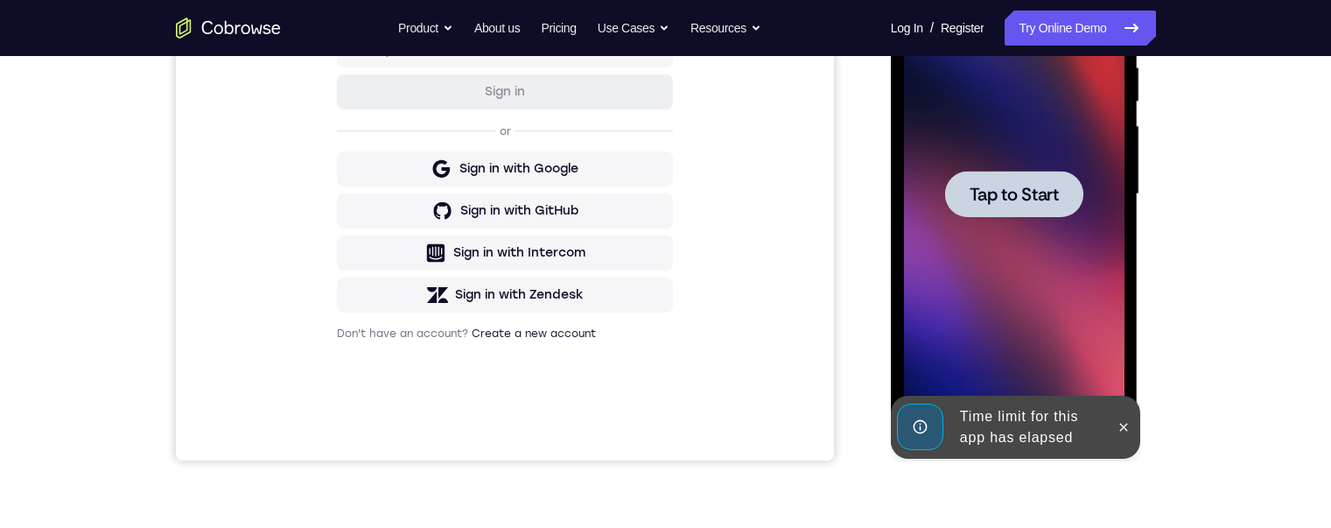
scroll to position [266, 0]
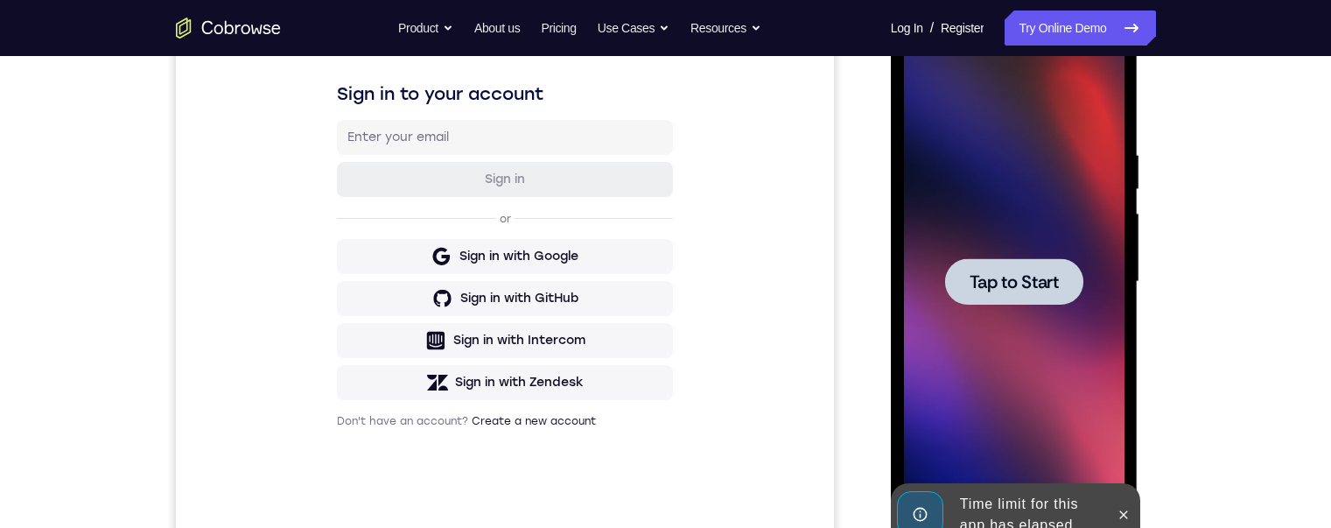
click at [1222, 274] on div "Your Support Agent Your Customer Web iOS Android Next Steps We’d be happy to gi…" at bounding box center [666, 367] width 1120 height 1154
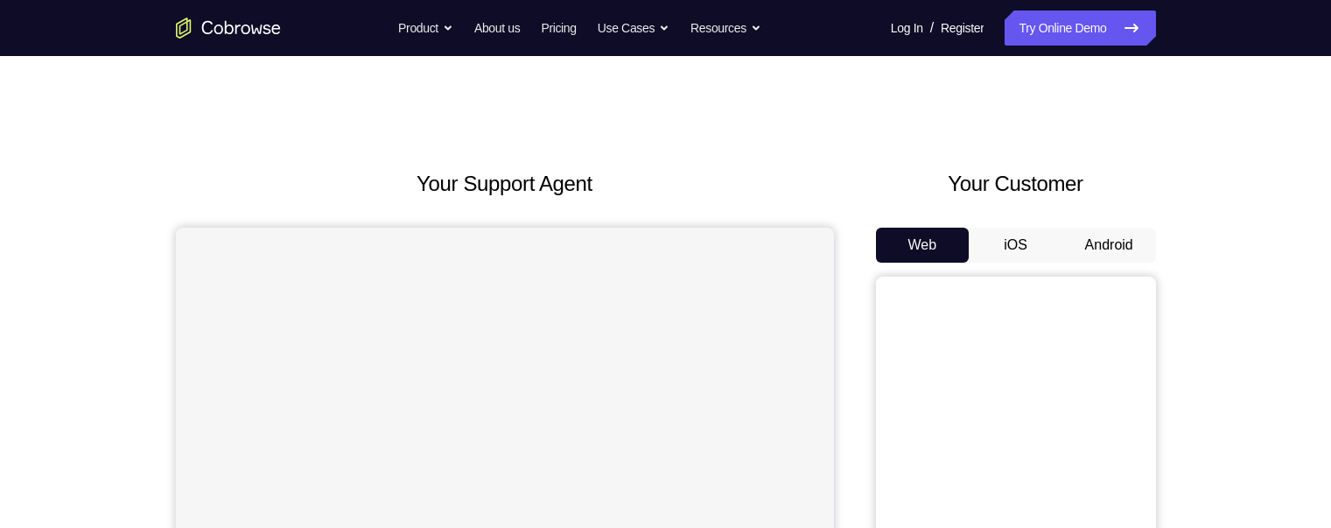
click at [1083, 243] on button "Android" at bounding box center [1109, 245] width 94 height 35
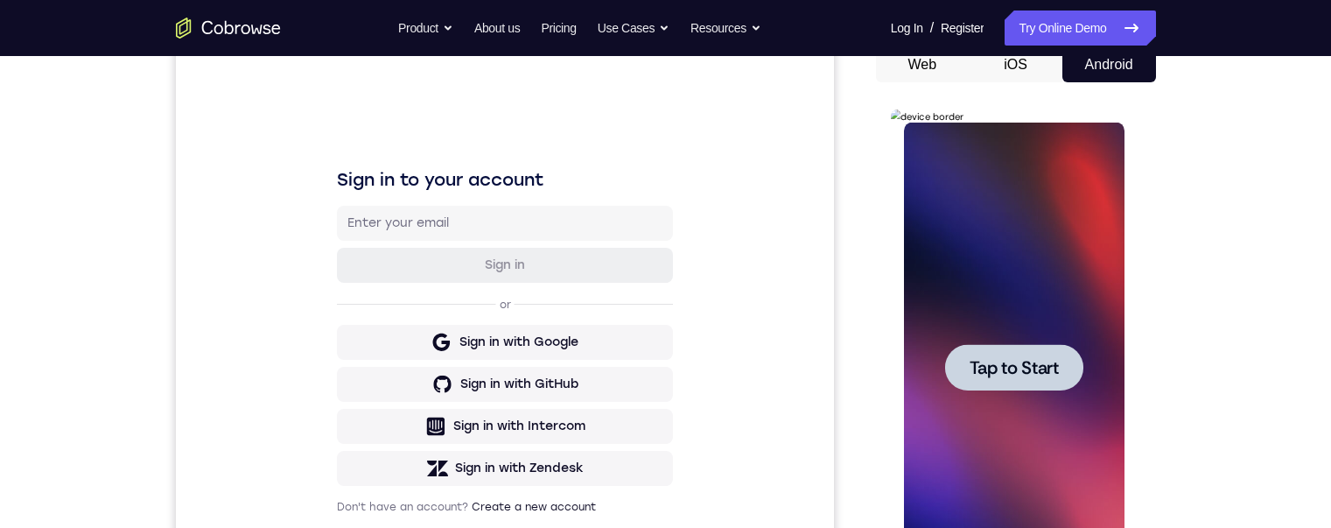
click at [980, 368] on span "Tap to Start" at bounding box center [1014, 368] width 89 height 18
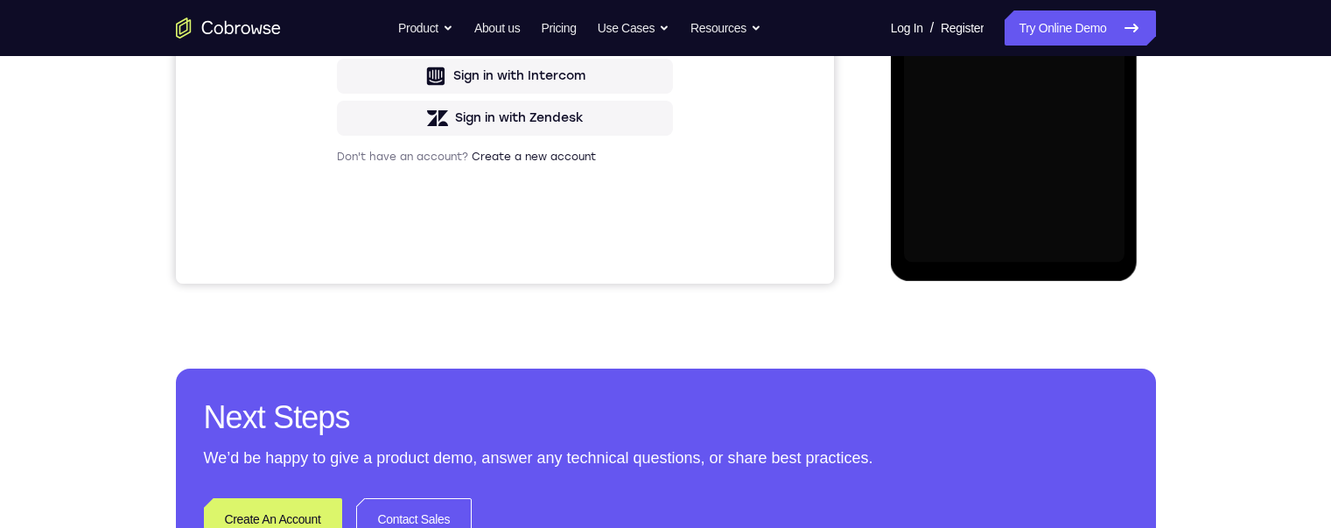
scroll to position [443, 0]
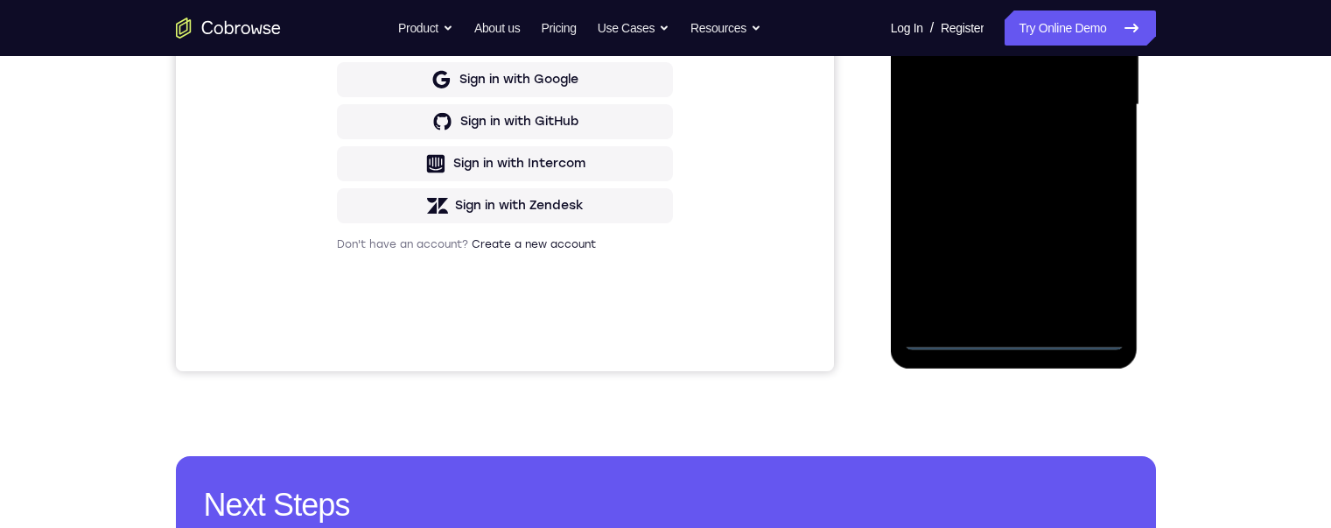
click at [1013, 331] on div at bounding box center [1014, 105] width 221 height 490
click at [1083, 271] on div at bounding box center [1014, 105] width 221 height 490
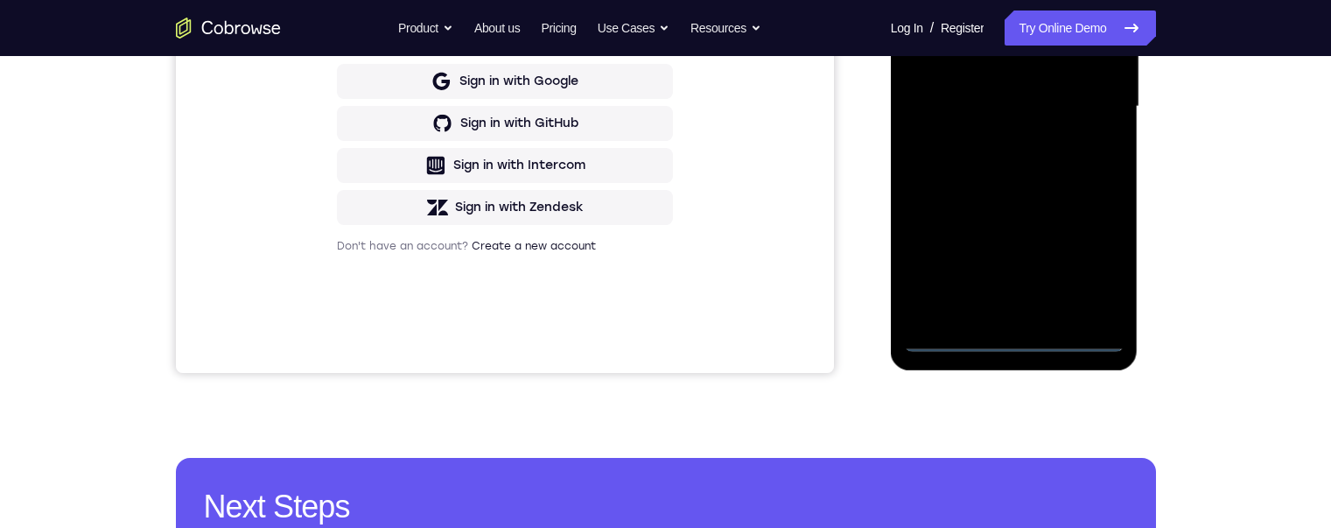
click at [1048, 0] on div at bounding box center [1014, 107] width 221 height 490
click at [1074, 100] on div at bounding box center [1014, 107] width 221 height 490
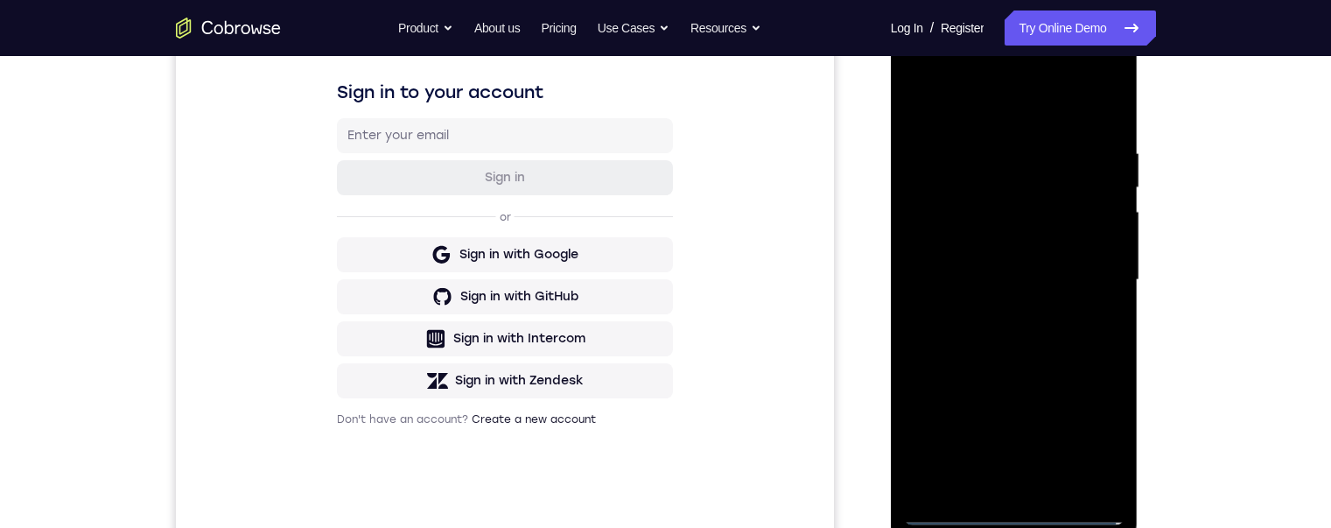
scroll to position [355, 0]
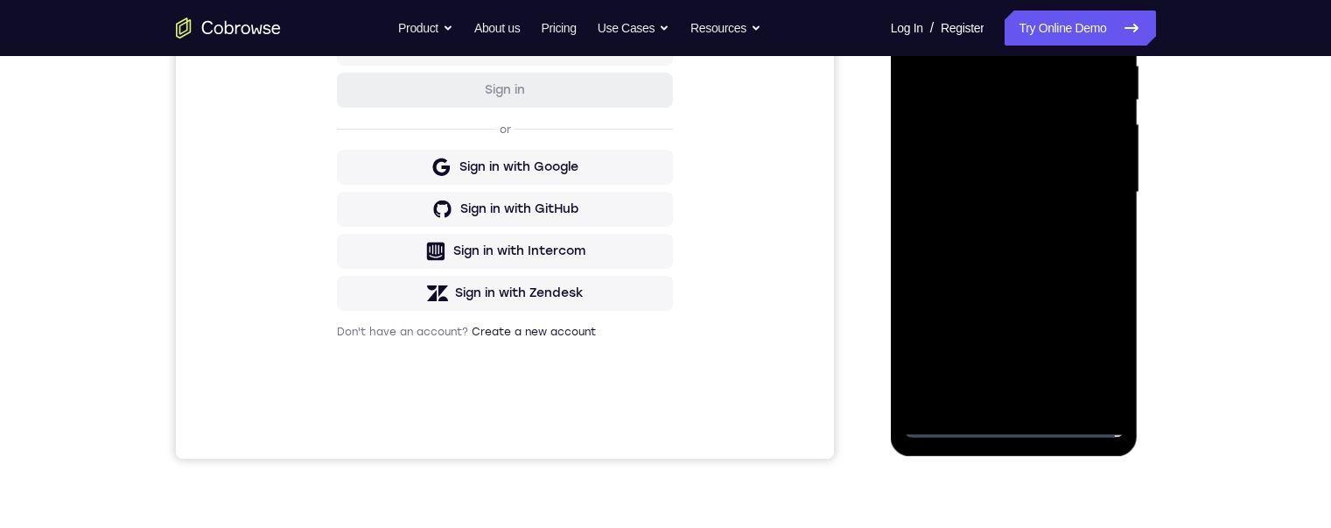
click at [995, 396] on div at bounding box center [1014, 192] width 221 height 490
click at [933, 179] on div at bounding box center [1014, 192] width 221 height 490
click at [963, 156] on div at bounding box center [1014, 192] width 221 height 490
click at [978, 191] on div at bounding box center [1014, 192] width 221 height 490
click at [991, 249] on div at bounding box center [1014, 192] width 221 height 490
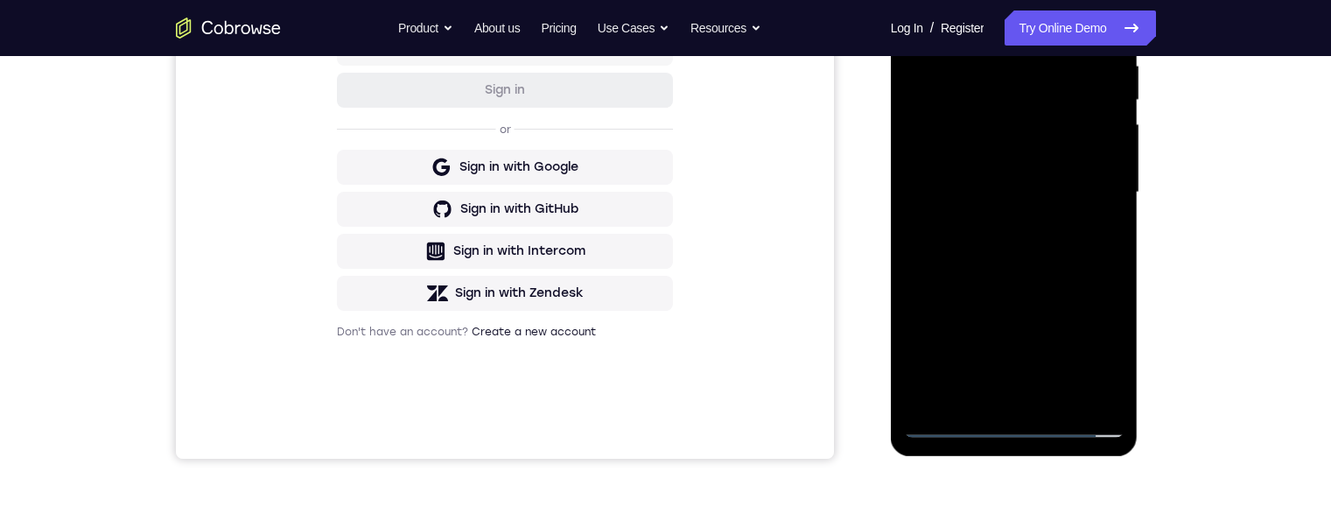
scroll to position [180, 0]
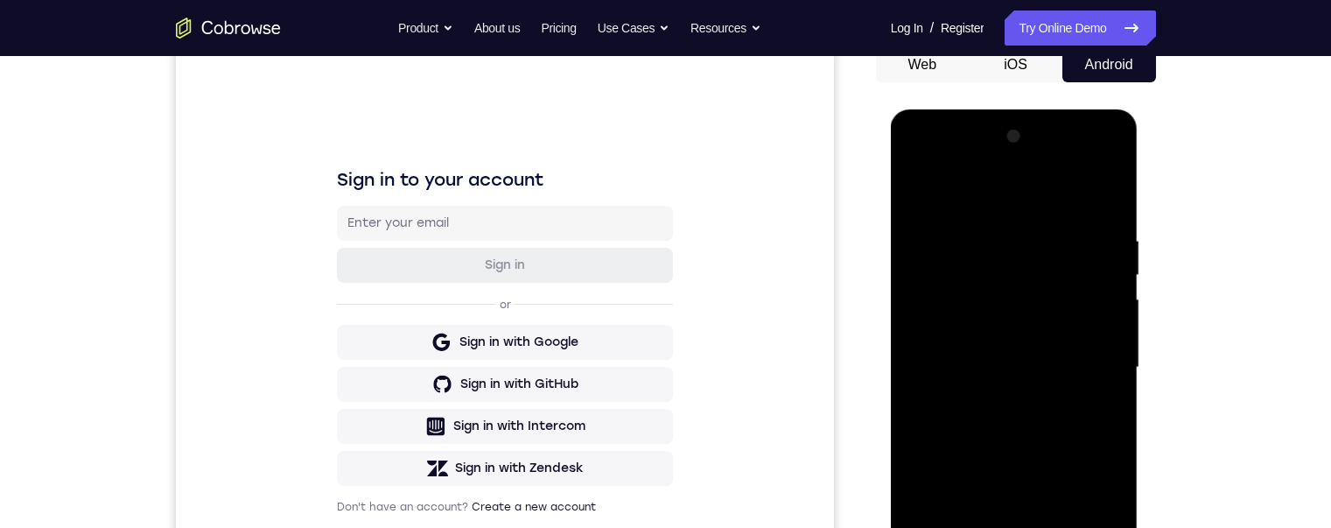
click at [1011, 410] on div at bounding box center [1014, 368] width 221 height 490
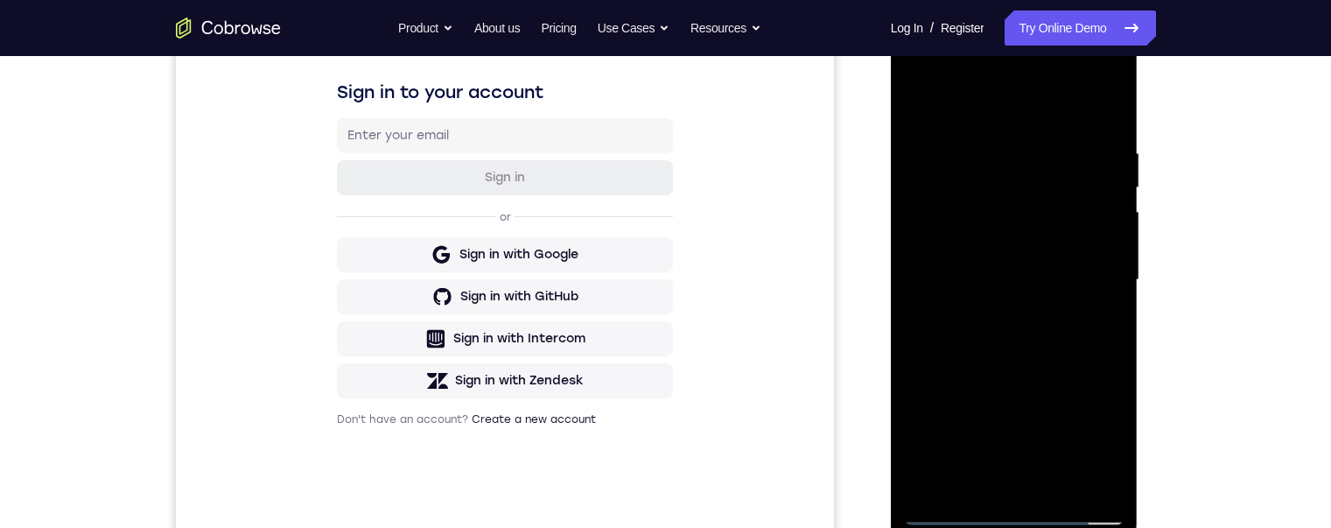
click at [1029, 343] on div at bounding box center [1014, 280] width 221 height 490
click at [1050, 475] on div at bounding box center [1014, 280] width 221 height 490
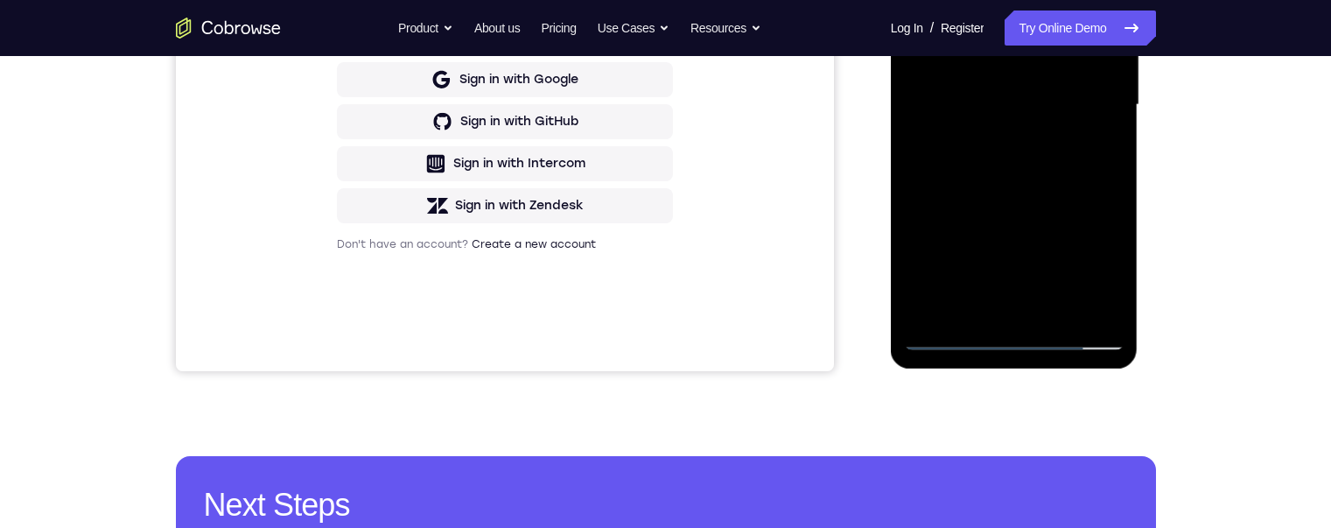
click at [1029, 189] on div at bounding box center [1014, 105] width 221 height 490
click at [1008, 86] on div at bounding box center [1014, 105] width 221 height 490
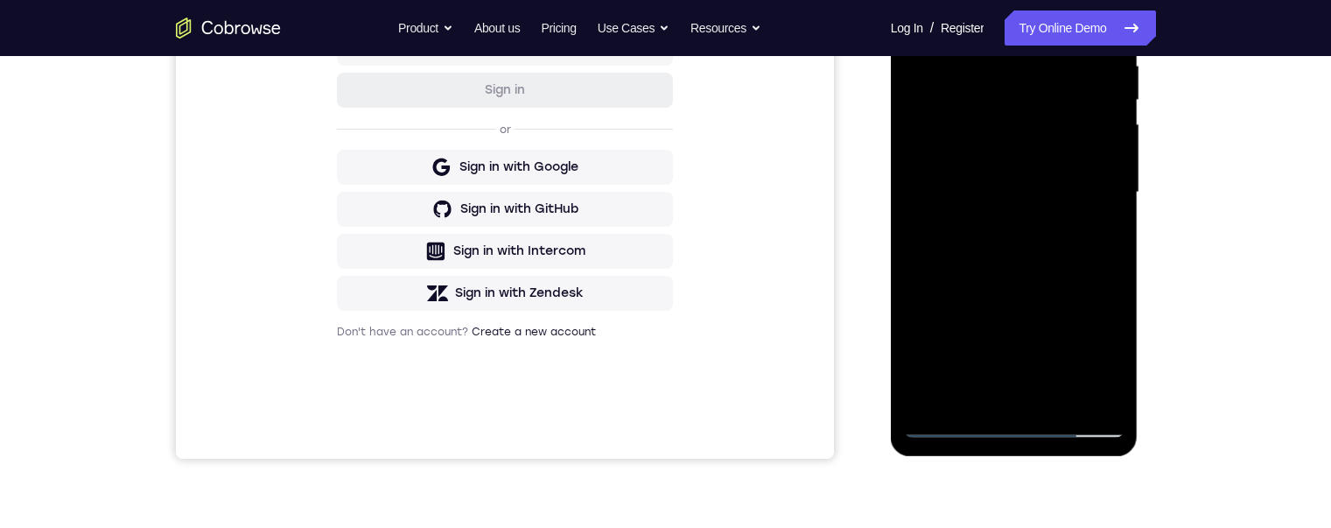
click at [921, 19] on div at bounding box center [1014, 192] width 221 height 490
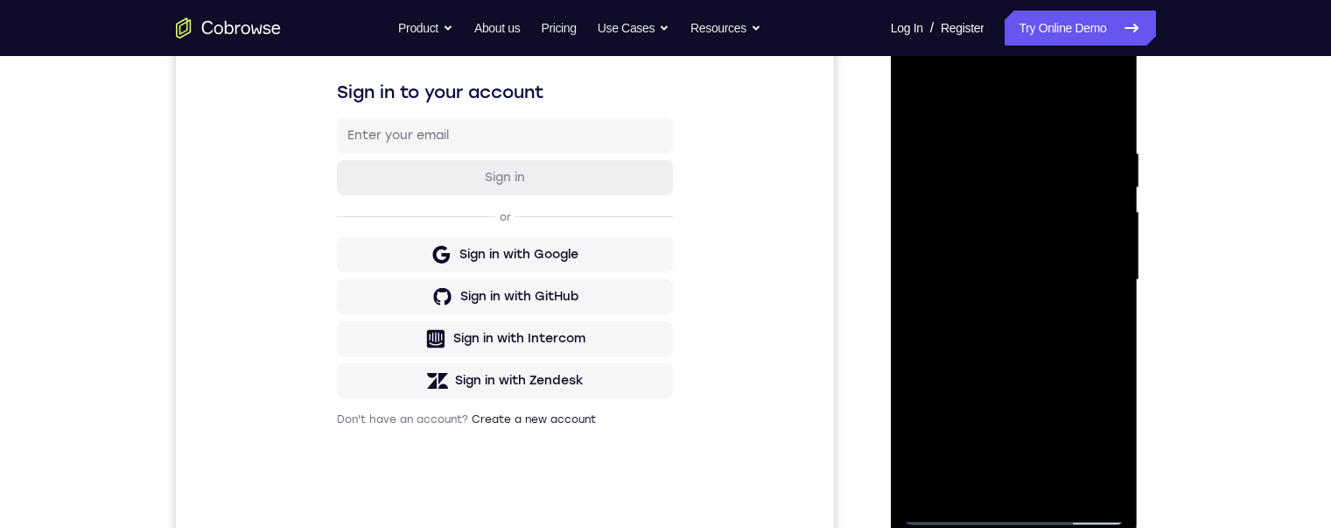
click at [1111, 215] on div at bounding box center [1014, 280] width 221 height 490
click at [1103, 221] on div at bounding box center [1014, 280] width 221 height 490
click at [1103, 220] on div at bounding box center [1014, 280] width 221 height 490
